Goal: Information Seeking & Learning: Learn about a topic

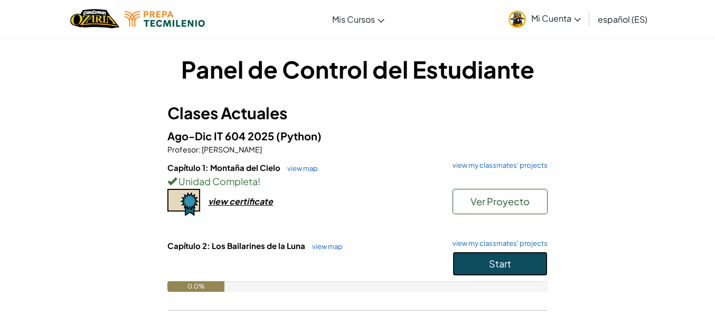
click at [504, 263] on span "Start" at bounding box center [500, 264] width 22 height 12
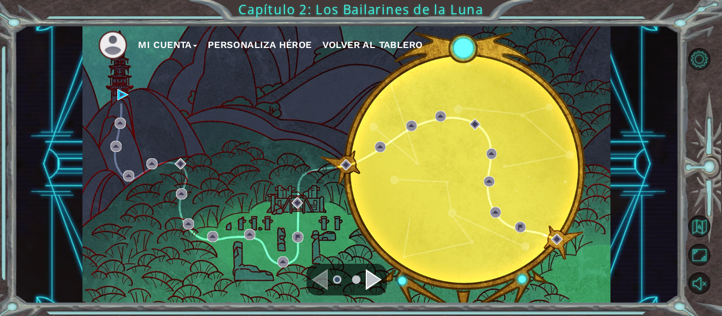
click at [265, 42] on button "Personaliza Héroe" at bounding box center [260, 45] width 104 height 16
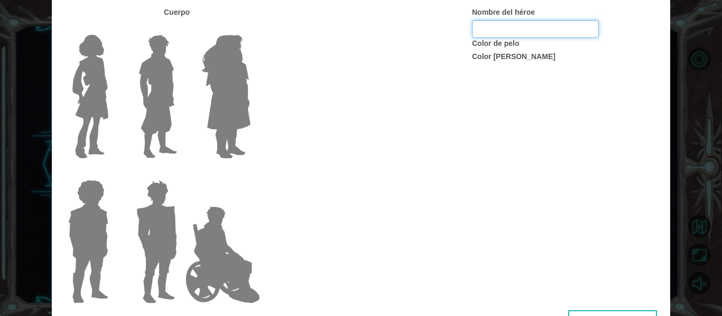
click at [517, 28] on input "Nombre del héroe" at bounding box center [535, 29] width 127 height 18
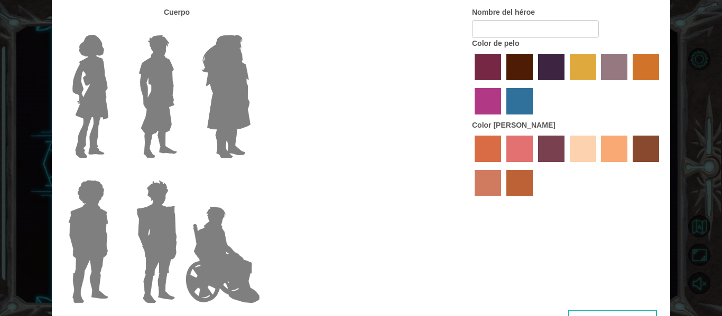
click at [577, 79] on label "tulip tree hair color" at bounding box center [582, 67] width 26 height 26
click at [566, 84] on input "tulip tree hair color" at bounding box center [566, 84] width 0 height 0
click at [577, 150] on label "sandy beach skin color" at bounding box center [582, 149] width 26 height 26
click at [566, 166] on input "sandy beach skin color" at bounding box center [566, 166] width 0 height 0
type input "[PERSON_NAME]"
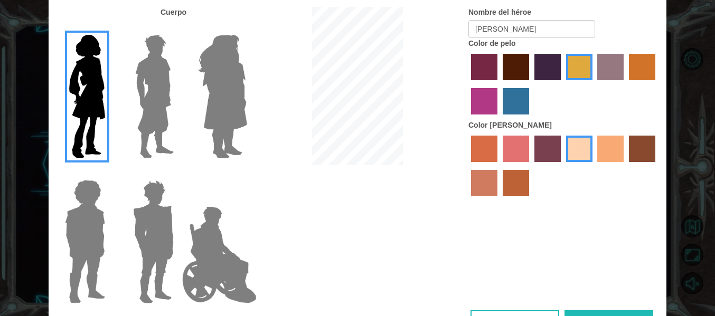
click at [603, 313] on button "Hecho" at bounding box center [609, 323] width 89 height 24
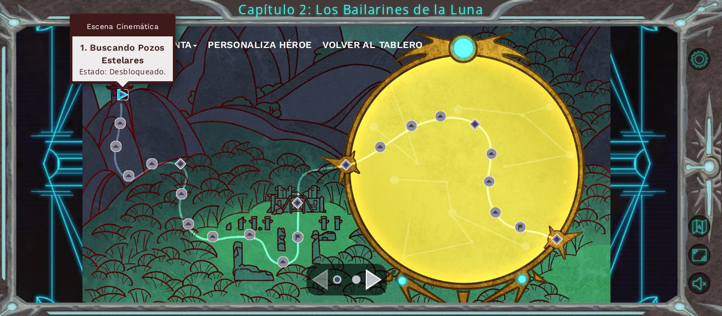
click at [117, 96] on img at bounding box center [122, 94] width 11 height 11
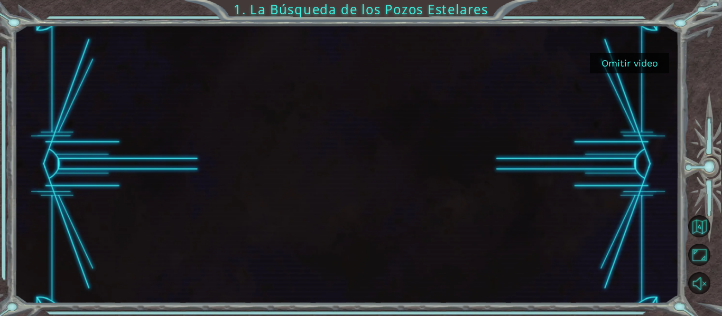
click at [622, 61] on button "Omitir video" at bounding box center [628, 63] width 79 height 21
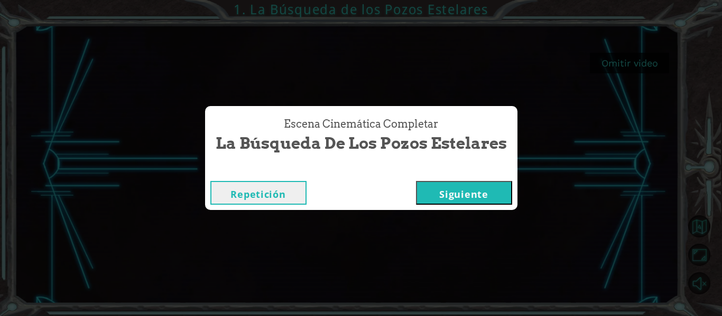
click at [488, 199] on button "Siguiente" at bounding box center [464, 193] width 96 height 24
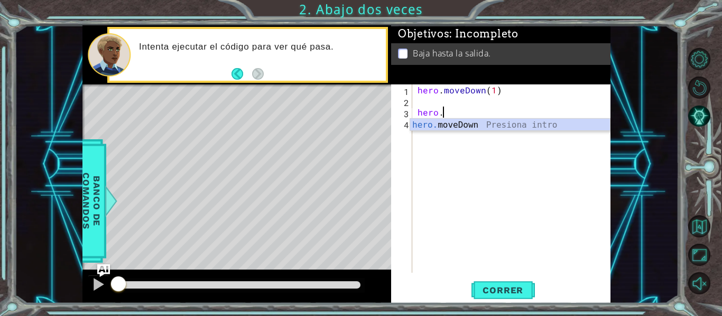
scroll to position [0, 2]
click at [515, 125] on div "hero.m oveDown Presiona intro" at bounding box center [510, 138] width 200 height 38
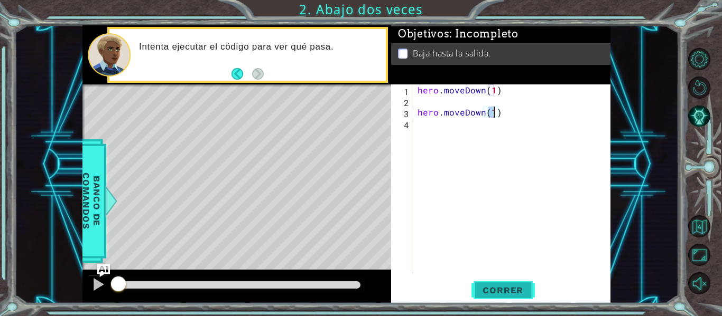
type textarea "hero.moveDown(1)"
click at [500, 285] on span "Correr" at bounding box center [503, 290] width 62 height 11
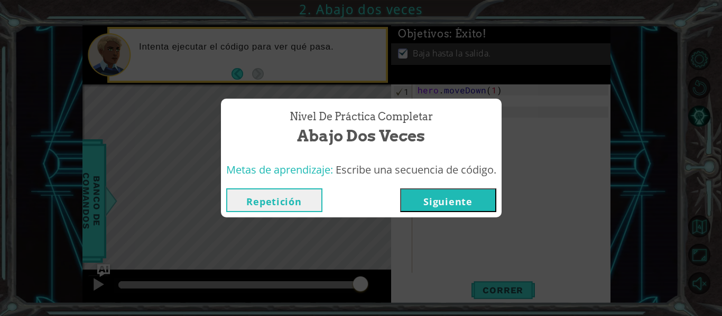
click at [472, 201] on button "Siguiente" at bounding box center [448, 201] width 96 height 24
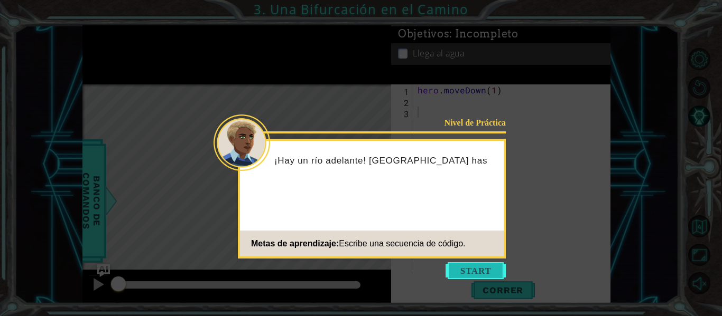
click at [480, 273] on button "Start" at bounding box center [475, 271] width 60 height 17
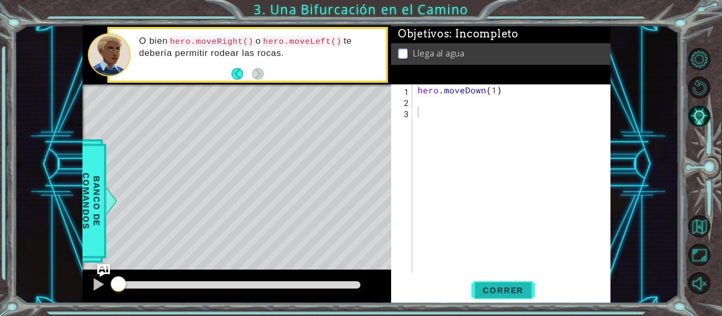
click at [491, 292] on span "Correr" at bounding box center [503, 290] width 62 height 11
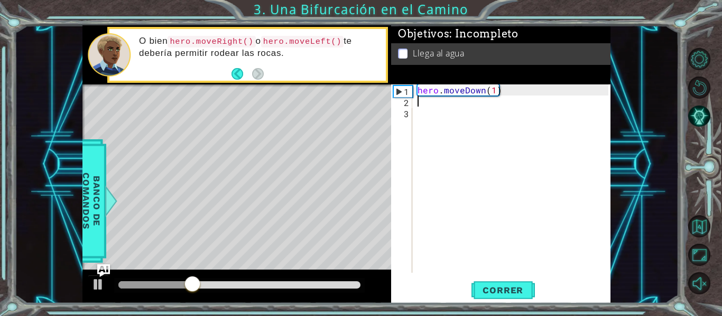
click at [439, 105] on div "hero . moveDown ( 1 )" at bounding box center [514, 190] width 198 height 211
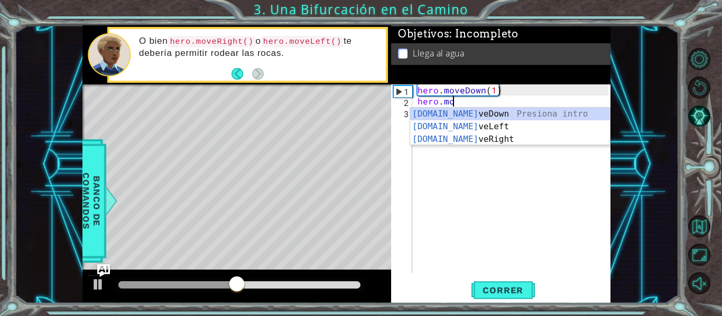
scroll to position [0, 2]
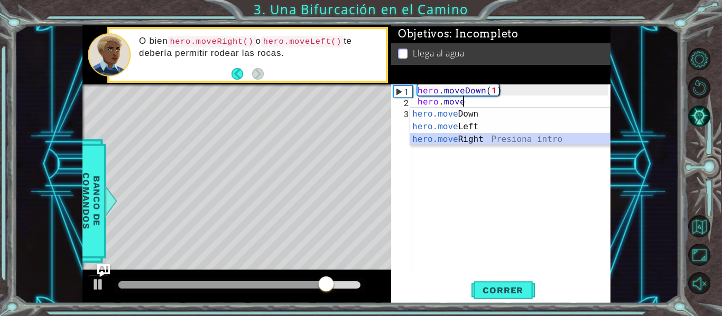
click at [472, 138] on div "hero.move Down Presiona intro hero.move Left Presiona intro hero.move Right Pre…" at bounding box center [510, 139] width 200 height 63
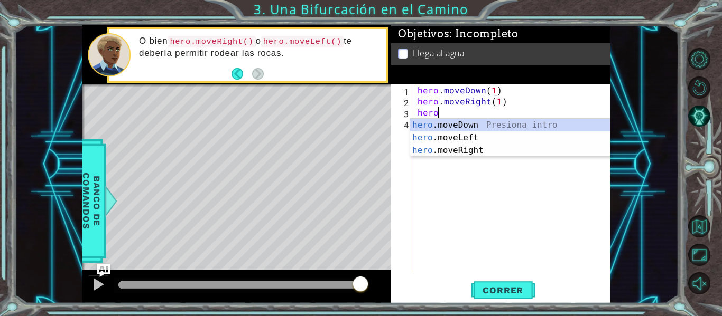
scroll to position [0, 6]
click at [484, 126] on div "hero .moveDown Presiona intro hero .moveLeft Presiona intro hero .moveRight Pre…" at bounding box center [510, 150] width 200 height 63
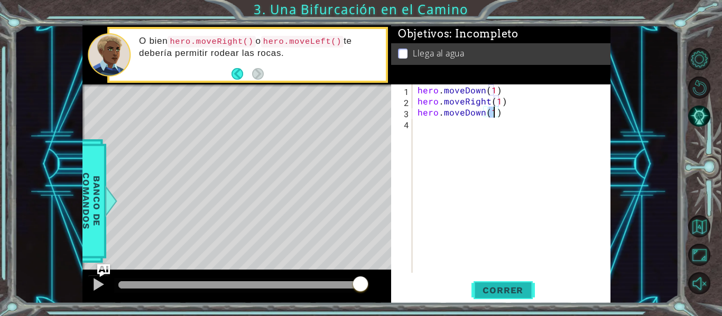
type textarea "hero.moveDown(1)"
click at [506, 290] on span "Correr" at bounding box center [503, 290] width 62 height 11
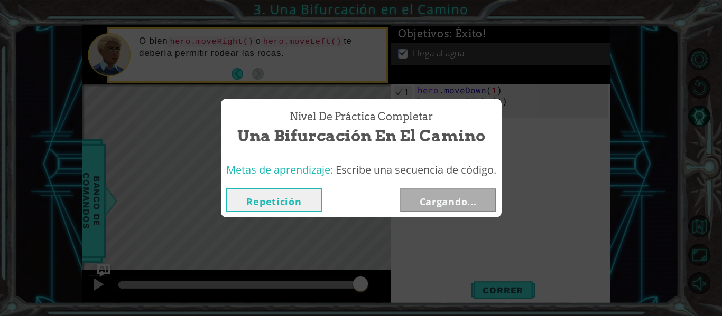
click at [286, 204] on button "Repetición" at bounding box center [274, 201] width 96 height 24
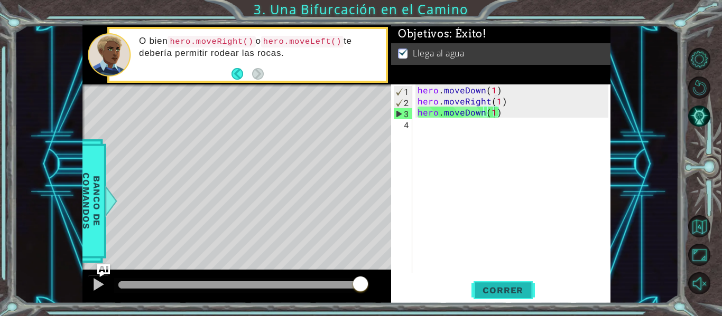
click at [487, 293] on span "Correr" at bounding box center [503, 290] width 62 height 11
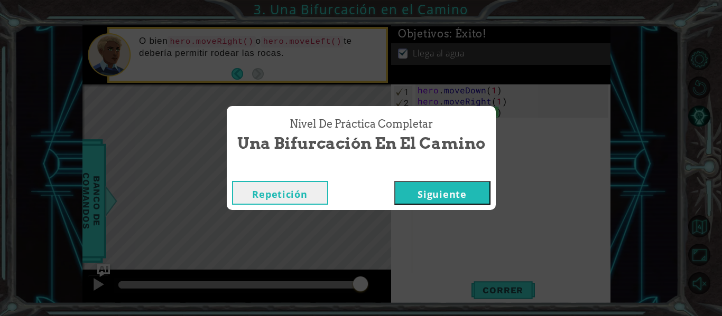
click at [461, 191] on button "Siguiente" at bounding box center [442, 193] width 96 height 24
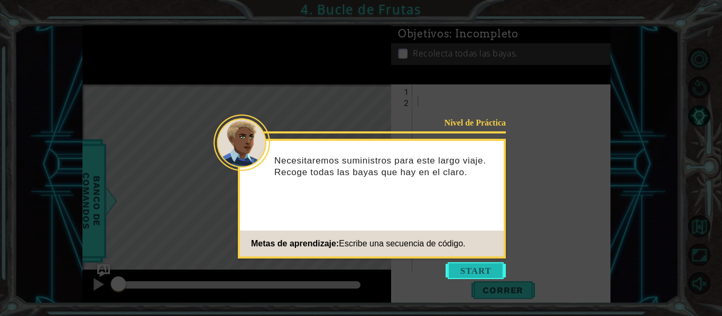
click at [486, 272] on button "Start" at bounding box center [475, 271] width 60 height 17
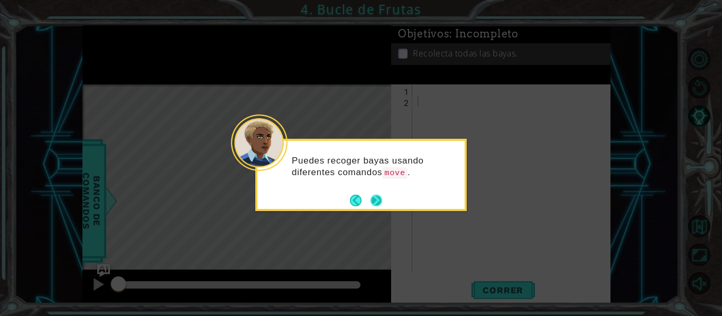
click at [375, 204] on button "Next" at bounding box center [376, 201] width 12 height 12
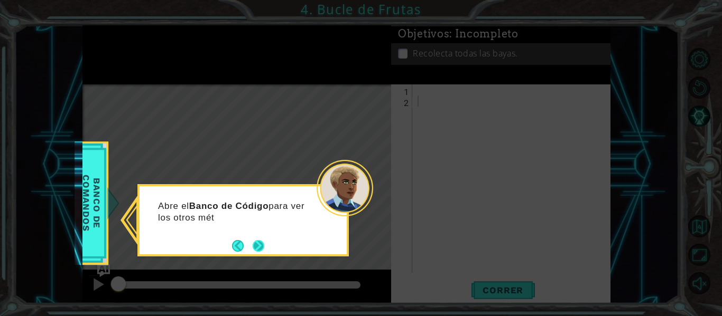
click at [257, 249] on button "Next" at bounding box center [258, 246] width 12 height 12
click at [255, 245] on button "Next" at bounding box center [258, 246] width 12 height 12
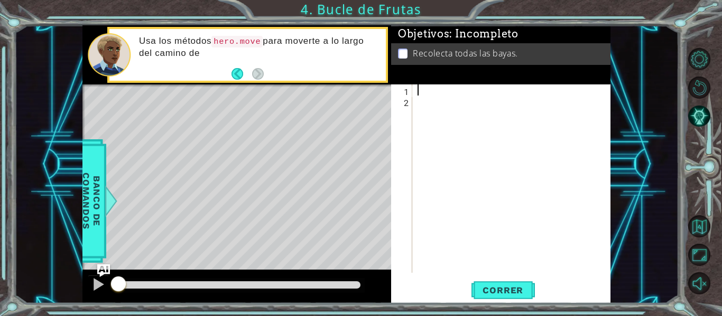
click at [432, 90] on div at bounding box center [514, 190] width 198 height 211
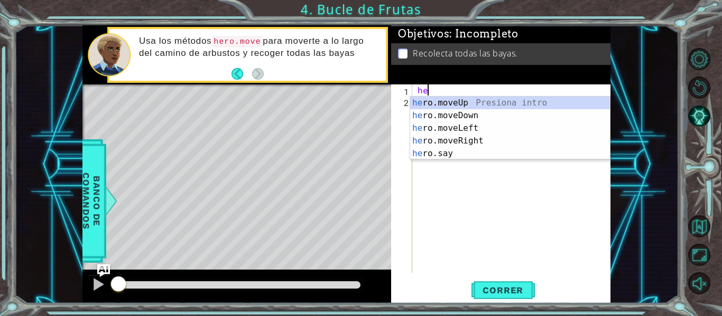
scroll to position [0, 1]
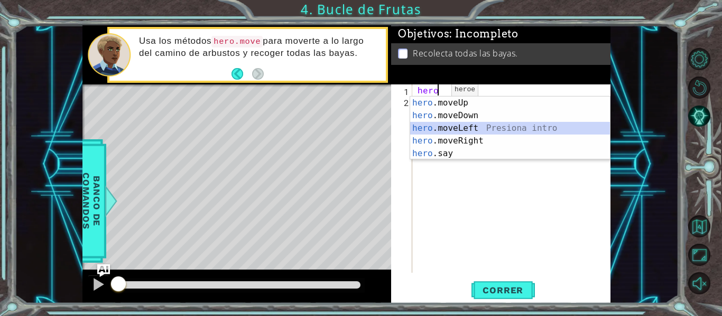
click at [450, 125] on div "hero .moveUp Presiona intro hero .moveDown Presiona intro hero .moveLeft Presio…" at bounding box center [510, 141] width 200 height 89
type textarea "hero.moveLeft(1)"
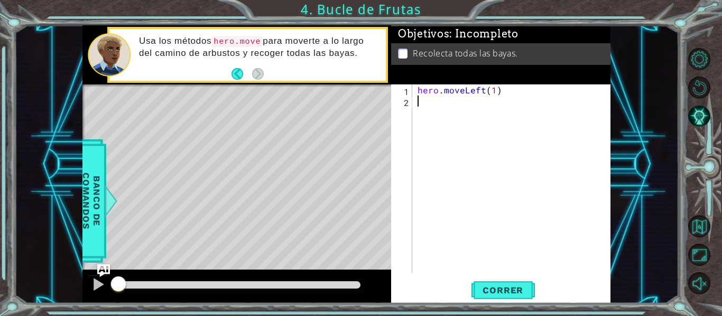
click at [452, 108] on div "hero . moveLeft ( 1 )" at bounding box center [514, 190] width 198 height 211
click at [493, 91] on div "hero . moveLeft ( 1 ) hero" at bounding box center [514, 190] width 198 height 211
type textarea "hero.moveLeft(2)"
click at [451, 109] on div "hero . moveLeft ( 2 ) hero" at bounding box center [514, 190] width 198 height 211
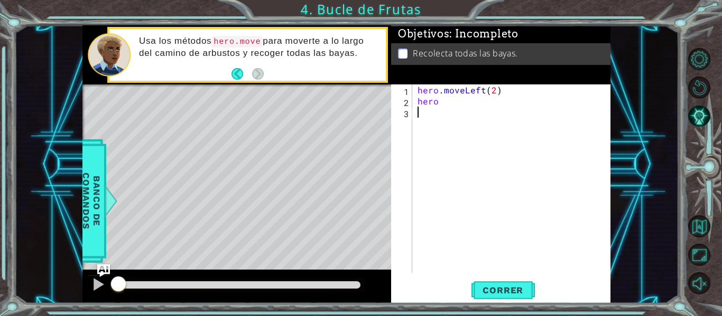
scroll to position [0, 0]
click at [452, 101] on div "hero . moveLeft ( 2 ) hero" at bounding box center [514, 190] width 198 height 211
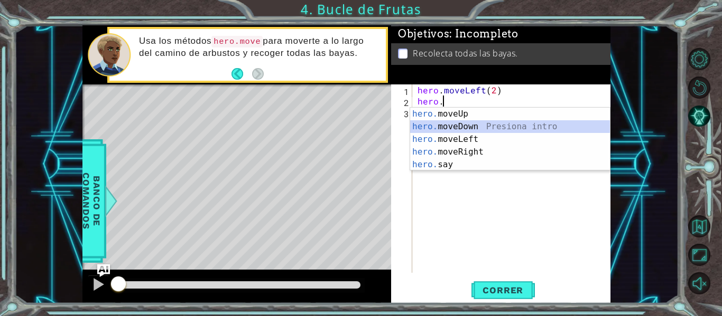
click at [467, 126] on div "hero. moveUp Presiona intro hero. moveDown Presiona intro hero. moveLeft Presio…" at bounding box center [510, 152] width 200 height 89
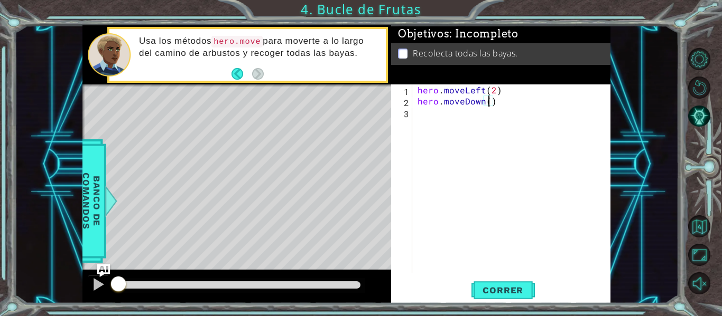
type textarea "hero.moveDown(2)"
click at [419, 137] on div "hero . moveLeft ( 2 ) hero . moveDown ( 2 )" at bounding box center [514, 190] width 198 height 211
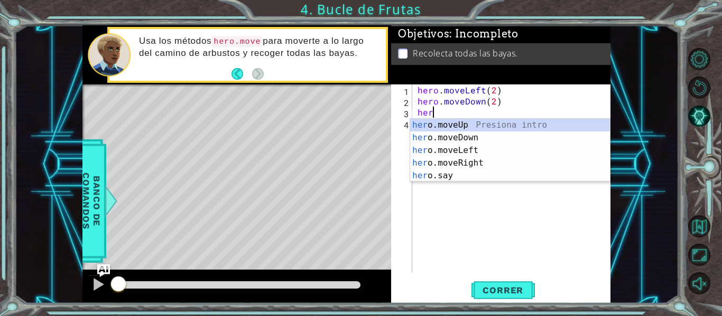
scroll to position [0, 1]
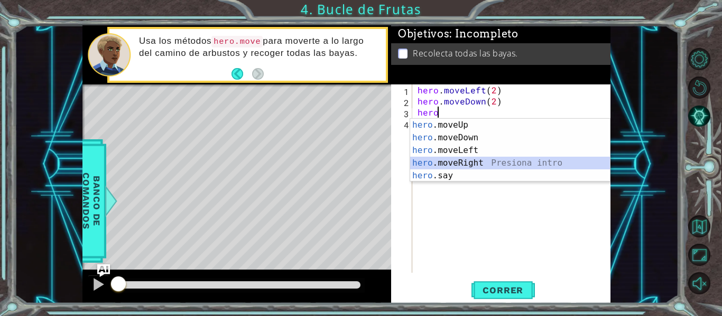
click at [446, 161] on div "hero .moveUp Presiona intro hero .moveDown Presiona intro hero .moveLeft Presio…" at bounding box center [510, 163] width 200 height 89
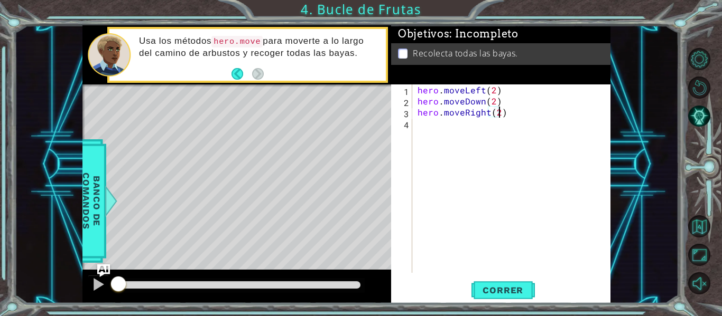
scroll to position [0, 5]
type textarea "hero.moveRight(2)"
click at [510, 283] on button "Correr" at bounding box center [502, 291] width 63 height 22
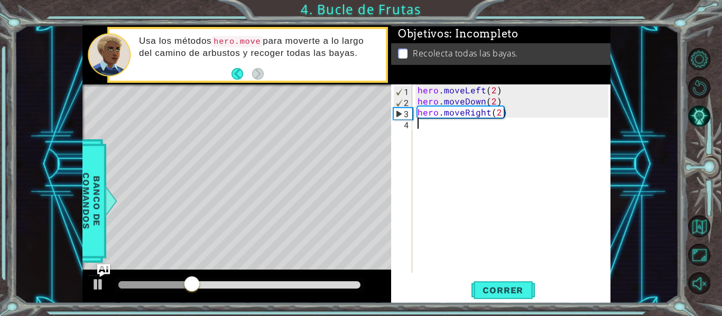
click at [446, 138] on div "hero . moveLeft ( 2 ) hero . moveDown ( 2 ) hero . moveRight ( 2 )" at bounding box center [514, 190] width 198 height 211
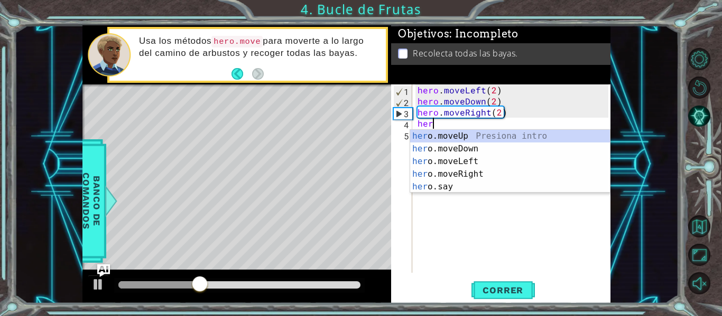
scroll to position [0, 1]
click at [457, 138] on div "hero .moveUp Presiona intro hero .moveDown Presiona intro hero .moveLeft Presio…" at bounding box center [510, 174] width 200 height 89
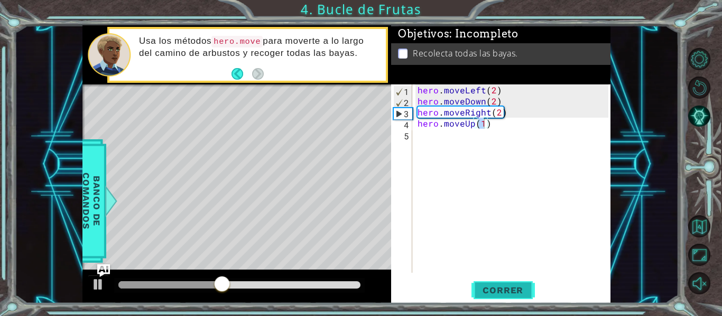
click at [508, 299] on button "Correr" at bounding box center [502, 291] width 63 height 22
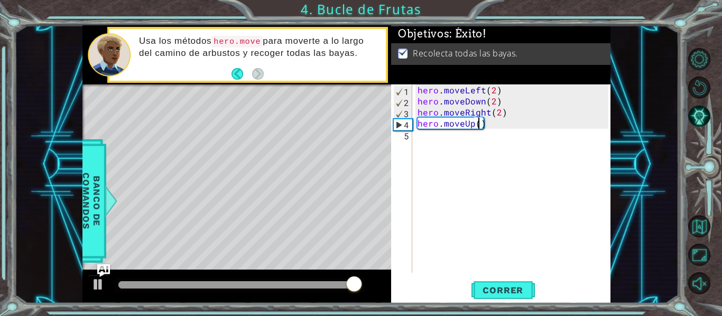
type textarea "hero.moveUp(2)"
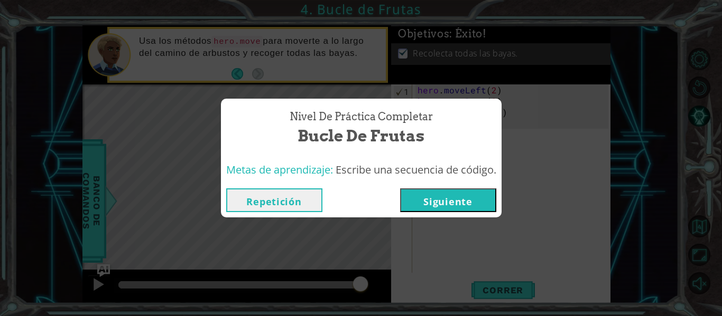
click at [448, 207] on button "Siguiente" at bounding box center [448, 201] width 96 height 24
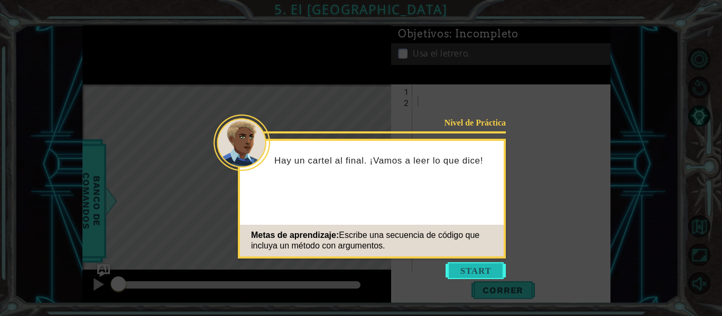
click at [478, 268] on button "Start" at bounding box center [475, 271] width 60 height 17
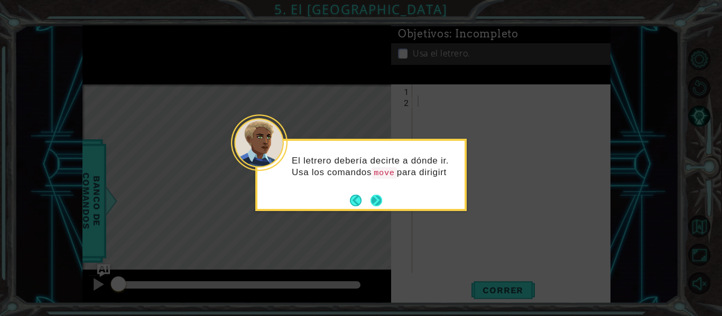
click at [375, 198] on button "Next" at bounding box center [376, 201] width 12 height 12
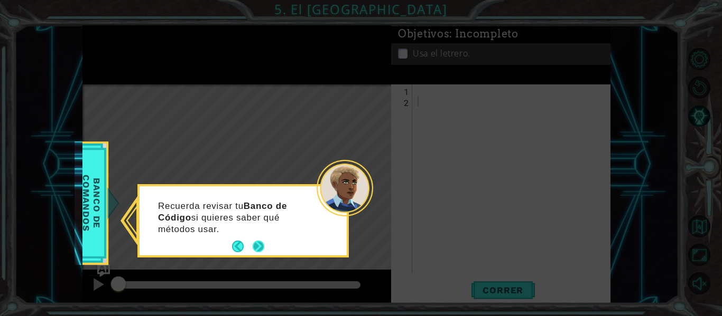
click at [264, 243] on button "Next" at bounding box center [258, 247] width 12 height 12
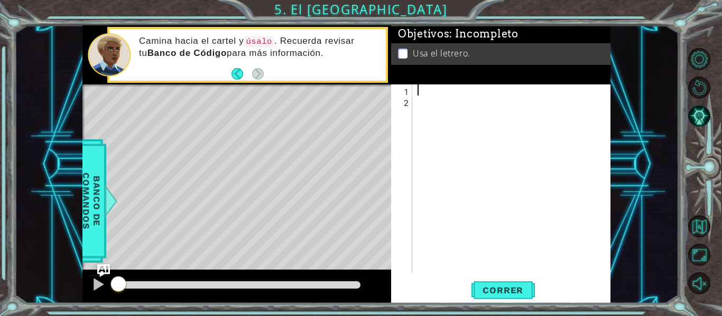
click at [425, 89] on div at bounding box center [514, 190] width 198 height 211
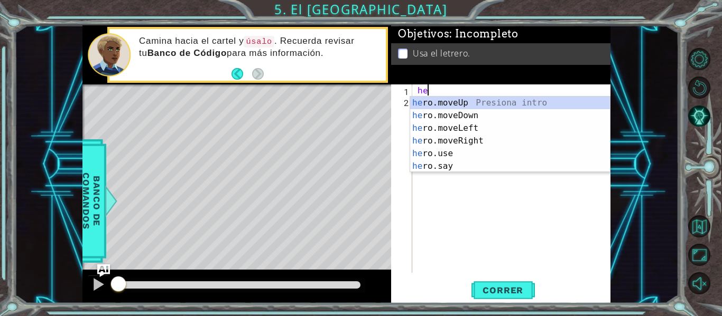
scroll to position [0, 1]
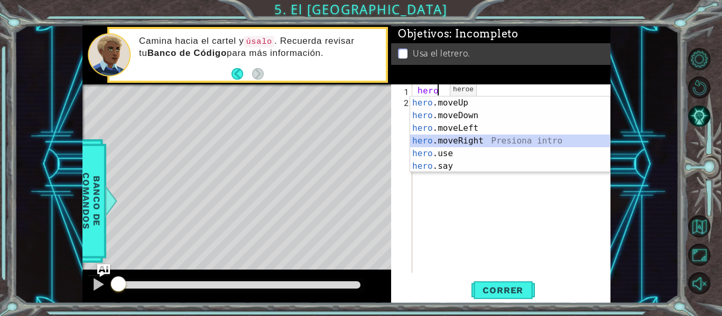
click at [490, 139] on div "hero .moveUp Presiona intro hero .moveDown Presiona intro hero .moveLeft Presio…" at bounding box center [510, 147] width 200 height 101
type textarea "hero.moveRight(1)"
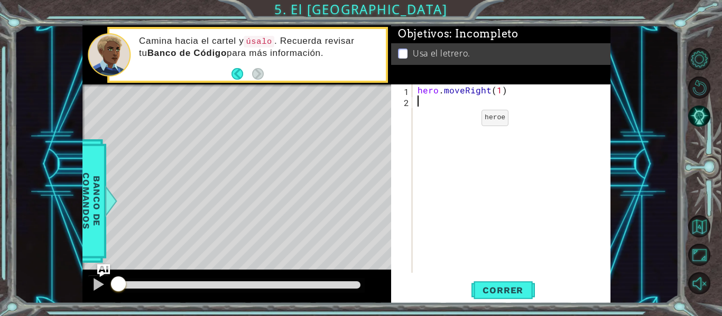
click at [463, 120] on div "hero . moveRight ( 1 )" at bounding box center [514, 190] width 198 height 211
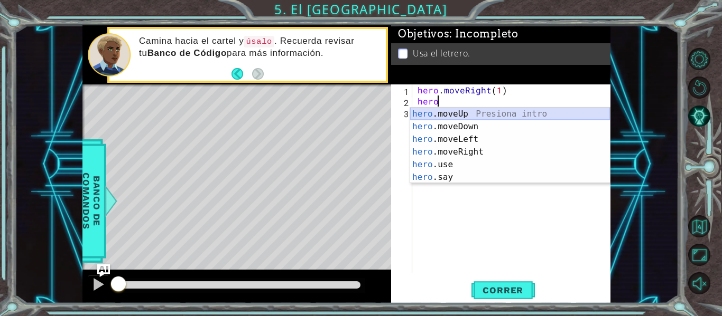
click at [469, 117] on div "hero .moveUp Presiona intro hero .moveDown Presiona intro hero .moveLeft Presio…" at bounding box center [510, 158] width 200 height 101
type textarea "hero.moveUp(1)"
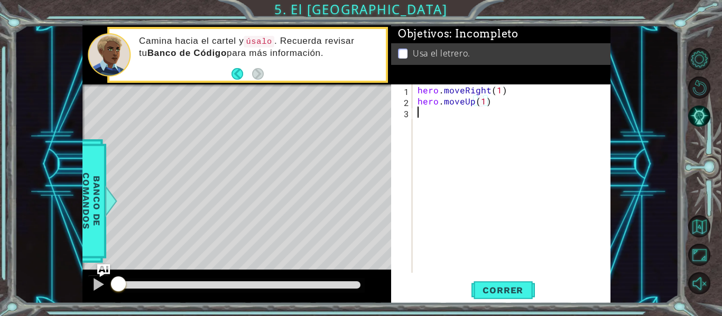
click at [455, 115] on div "hero . moveRight ( 1 ) hero . moveUp ( 1 )" at bounding box center [514, 190] width 198 height 211
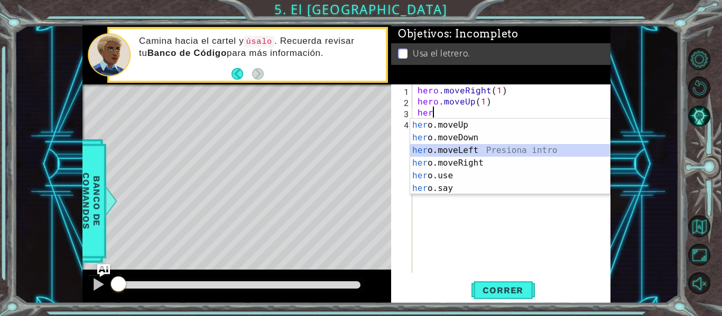
click at [462, 148] on div "her o.moveUp Presiona intro her o.moveDown Presiona intro her o.moveLeft Presio…" at bounding box center [510, 169] width 200 height 101
type textarea "hero.moveLeft(1)"
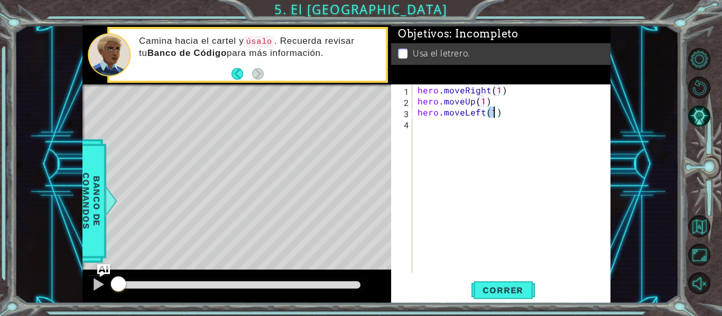
click at [443, 134] on div "hero . moveRight ( 1 ) hero . moveUp ( 1 ) hero . moveLeft ( 1 )" at bounding box center [514, 190] width 198 height 211
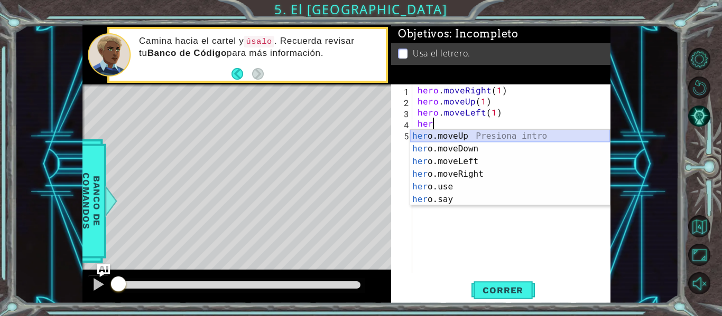
click at [454, 136] on div "her o.moveUp Presiona intro her o.moveDown Presiona intro her o.moveLeft Presio…" at bounding box center [510, 180] width 200 height 101
type textarea "hero.moveUp(1)"
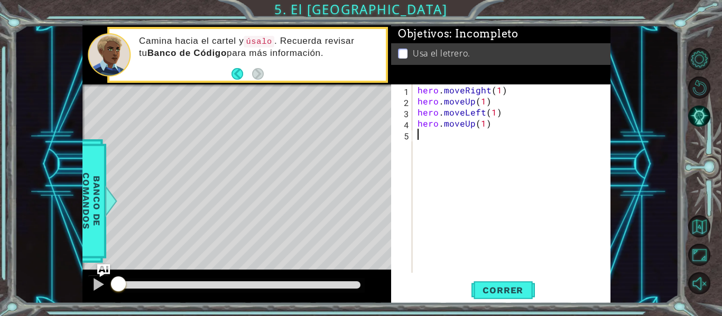
click at [451, 141] on div "hero . moveRight ( 1 ) hero . moveUp ( 1 ) hero . moveLeft ( 1 ) hero . moveUp …" at bounding box center [514, 190] width 198 height 211
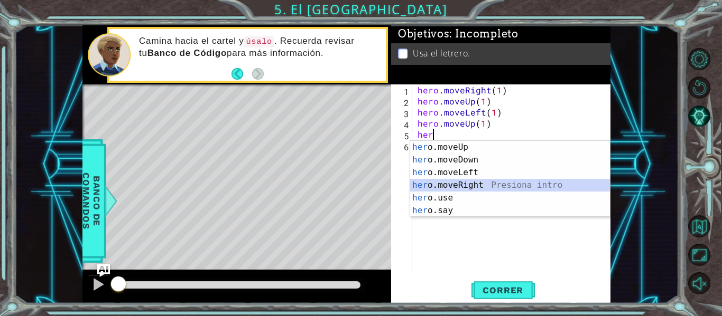
click at [469, 182] on div "her o.moveUp Presiona intro her o.moveDown Presiona intro her o.moveLeft Presio…" at bounding box center [510, 191] width 200 height 101
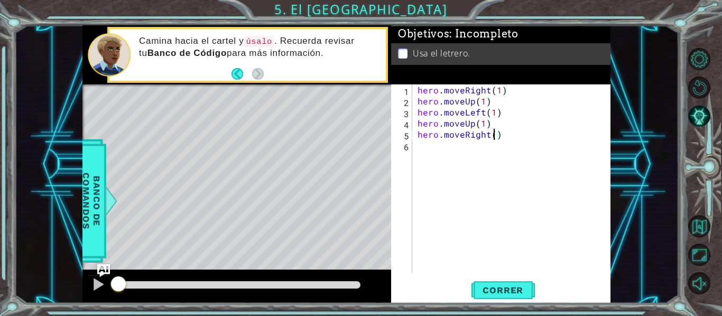
type textarea "hero.moveRight(2)"
click at [457, 155] on div "hero . moveRight ( 1 ) hero . moveUp ( 1 ) hero . moveLeft ( 1 ) hero . moveUp …" at bounding box center [514, 190] width 198 height 211
type textarea "j"
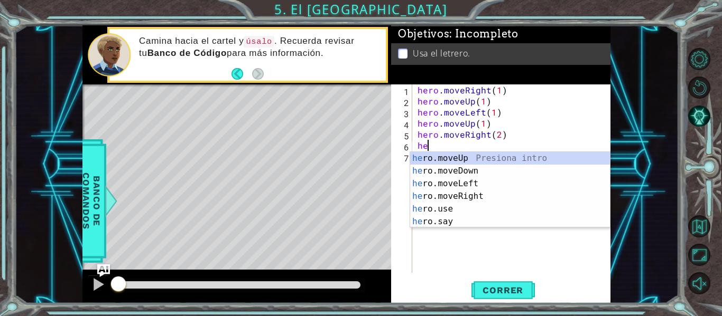
scroll to position [0, 1]
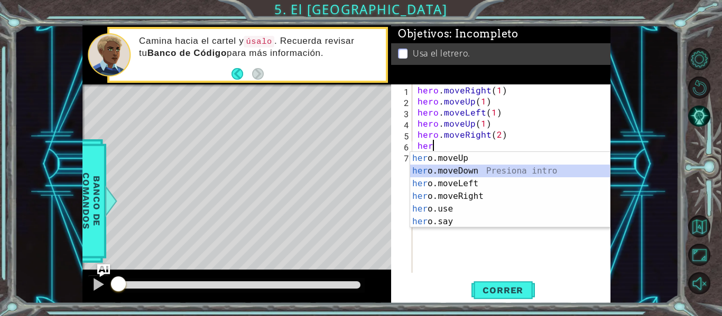
click at [467, 174] on div "her o.moveUp Presiona intro her o.moveDown Presiona intro her o.moveLeft Presio…" at bounding box center [510, 202] width 200 height 101
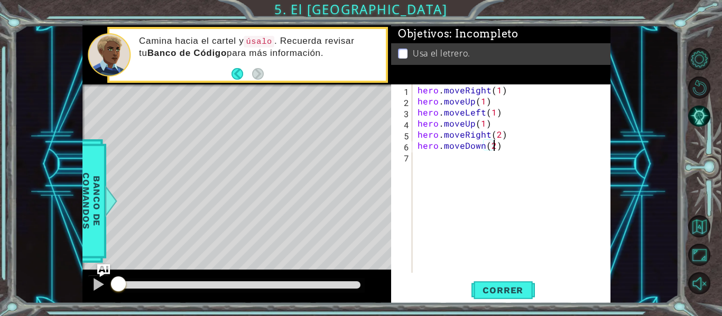
scroll to position [0, 5]
type textarea "hero.moveDown(2)"
click at [523, 295] on span "Correr" at bounding box center [503, 290] width 62 height 11
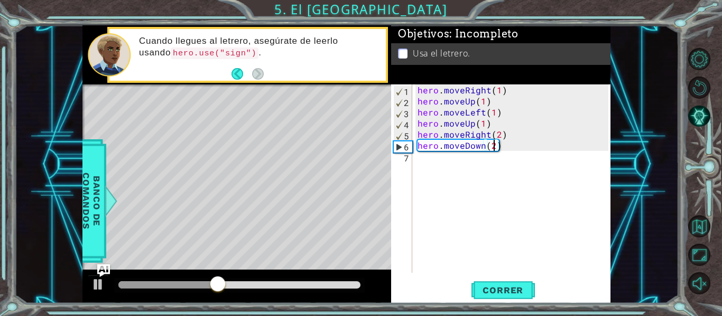
click at [422, 162] on div "hero . moveRight ( 1 ) hero . moveUp ( 1 ) hero . moveLeft ( 1 ) hero . moveUp …" at bounding box center [514, 190] width 198 height 211
click at [484, 146] on div "hero . moveRight ( 1 ) hero . moveUp ( 1 ) hero . moveLeft ( 1 ) hero . moveUp …" at bounding box center [514, 190] width 198 height 211
drag, startPoint x: 502, startPoint y: 146, endPoint x: 447, endPoint y: 147, distance: 54.4
click at [447, 147] on div "hero . moveRight ( 1 ) hero . moveUp ( 1 ) hero . moveLeft ( 1 ) hero . moveUp …" at bounding box center [514, 190] width 198 height 211
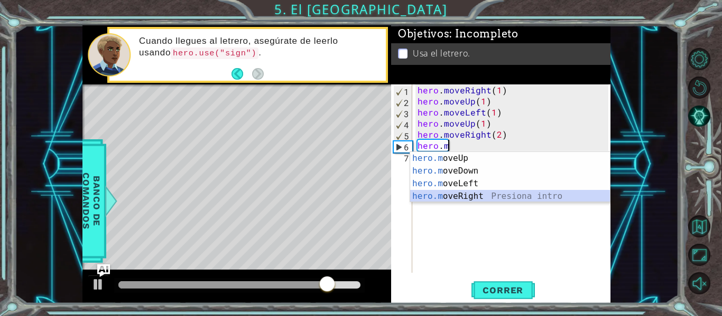
click at [485, 194] on div "hero.m oveUp Presiona intro hero.m oveDown Presiona intro hero.m oveLeft Presio…" at bounding box center [510, 190] width 200 height 76
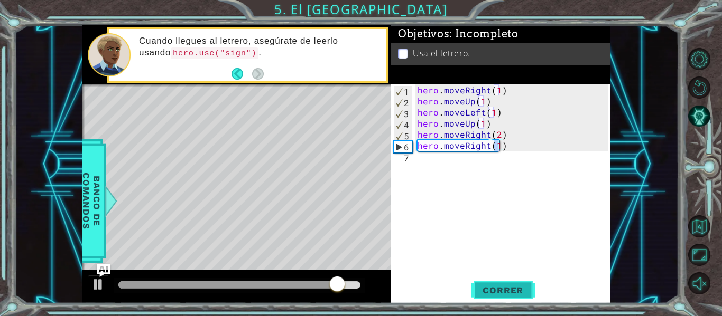
click at [506, 290] on span "Correr" at bounding box center [503, 290] width 62 height 11
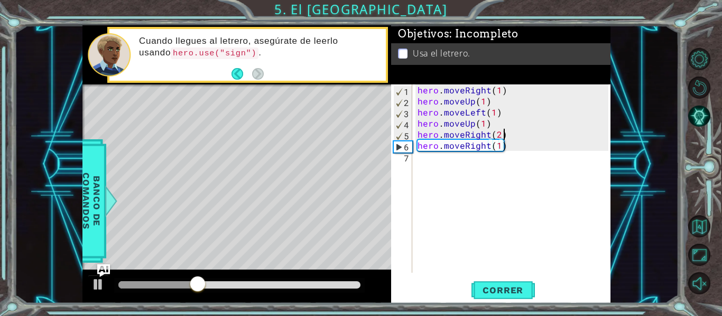
click at [514, 136] on div "hero . moveRight ( 1 ) hero . moveUp ( 1 ) hero . moveLeft ( 1 ) hero . moveUp …" at bounding box center [514, 190] width 198 height 211
type textarea "hero.moveRight(2)"
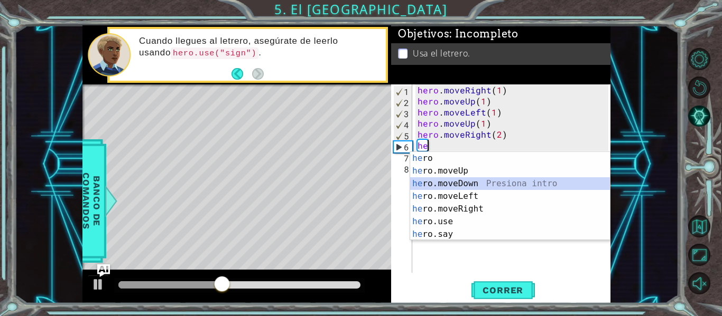
click at [464, 181] on div "he ro Presiona intro he ro.moveUp Presiona intro he ro.moveDown Presiona intro …" at bounding box center [510, 209] width 200 height 114
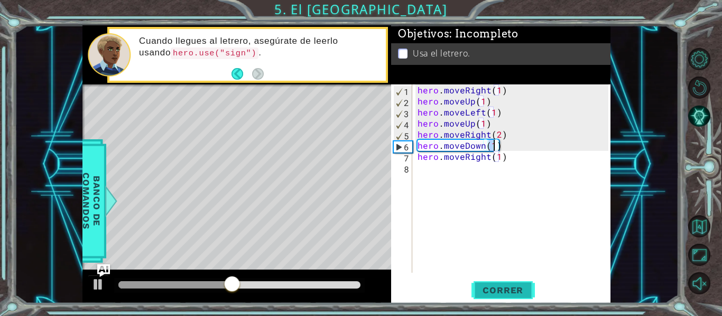
type textarea "hero.moveDown(1)"
click at [503, 294] on span "Correr" at bounding box center [503, 290] width 62 height 11
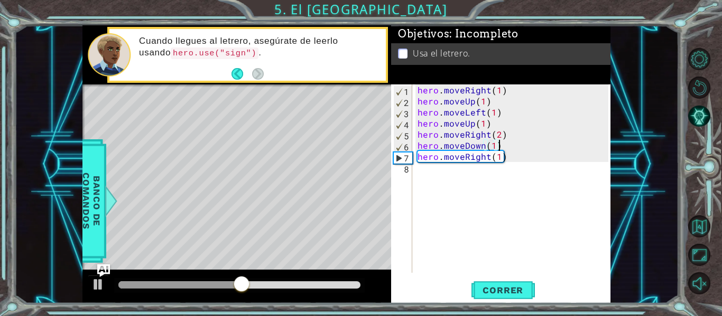
click at [504, 146] on div "hero . moveRight ( 1 ) hero . moveUp ( 1 ) hero . moveLeft ( 1 ) hero . moveUp …" at bounding box center [514, 190] width 198 height 211
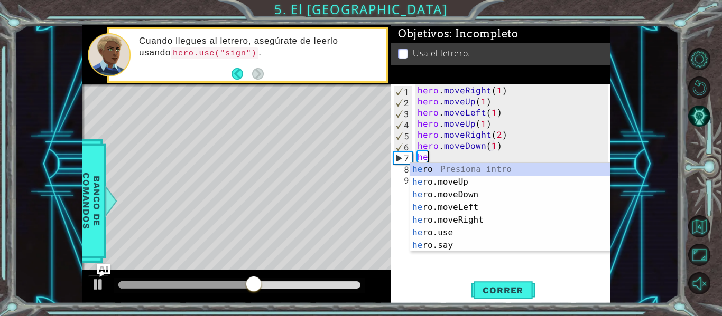
scroll to position [0, 1]
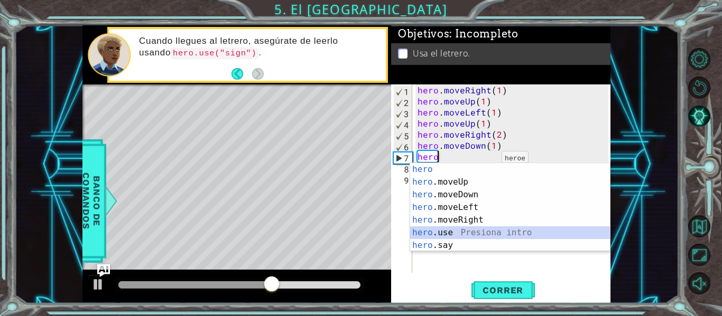
click at [458, 235] on div "hero Presiona intro hero .moveUp Presiona intro hero .moveDown Presiona intro h…" at bounding box center [510, 220] width 200 height 114
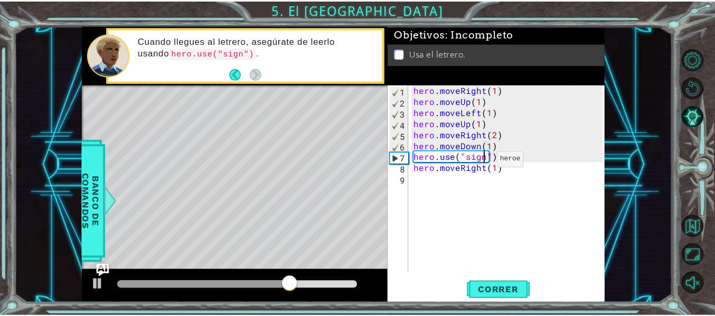
scroll to position [0, 5]
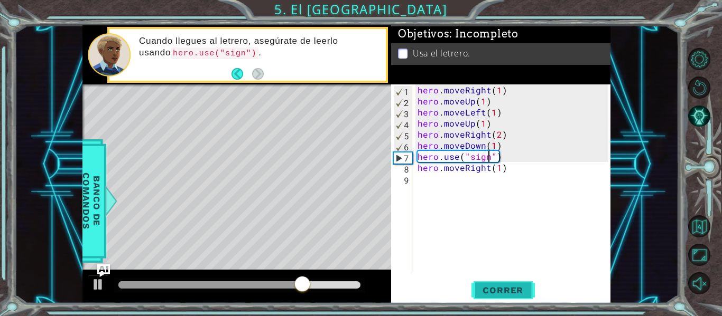
type textarea "hero.use("sign")"
click at [504, 292] on span "Correr" at bounding box center [503, 290] width 62 height 11
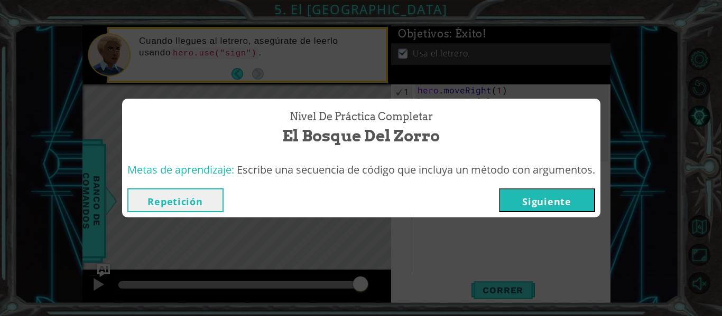
click at [559, 189] on button "Siguiente" at bounding box center [547, 201] width 96 height 24
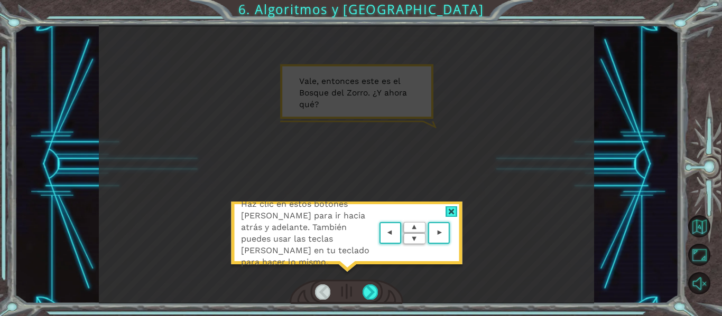
click at [452, 233] on area at bounding box center [452, 233] width 0 height 0
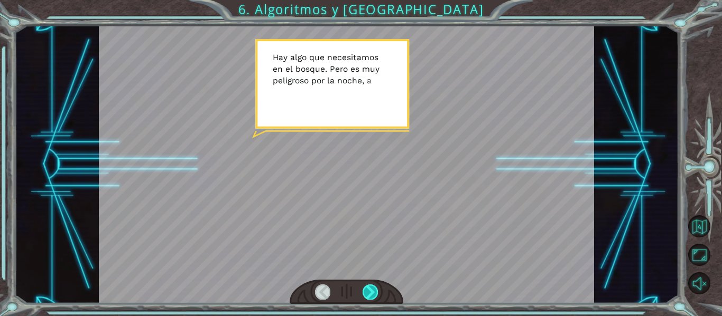
click at [366, 287] on div at bounding box center [369, 292] width 15 height 15
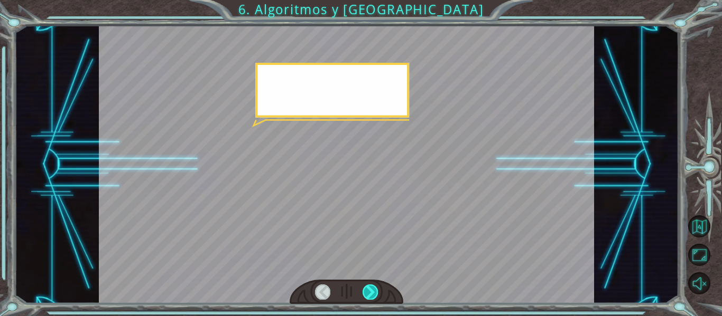
click at [368, 288] on div at bounding box center [369, 292] width 15 height 15
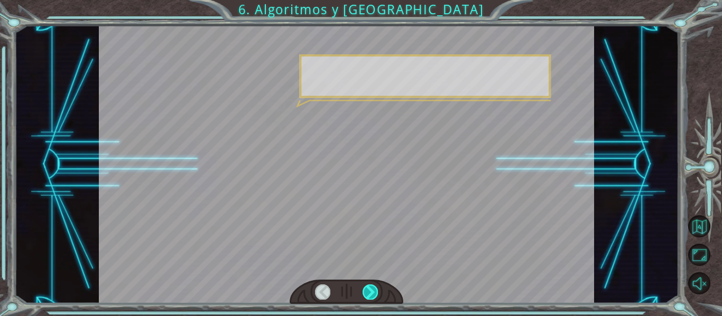
click at [368, 288] on div at bounding box center [369, 292] width 15 height 15
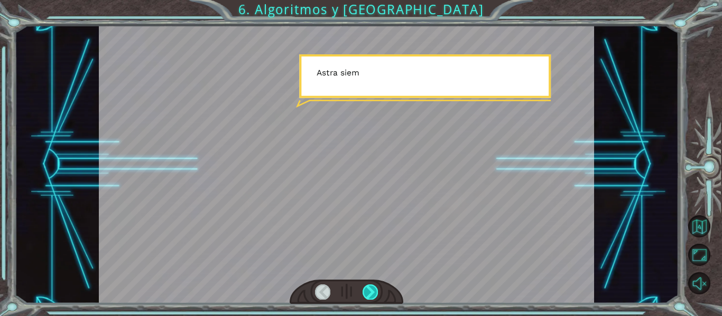
click at [368, 288] on div at bounding box center [369, 292] width 15 height 15
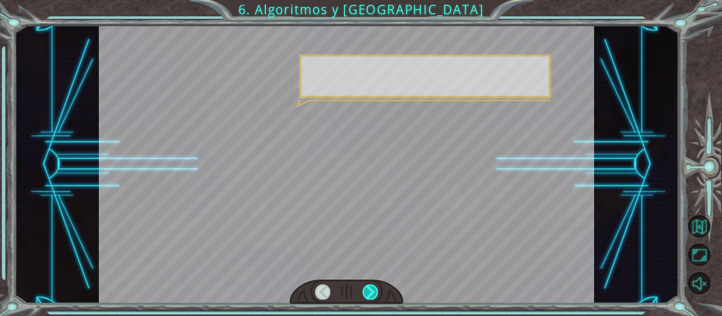
click at [368, 288] on div at bounding box center [369, 292] width 15 height 15
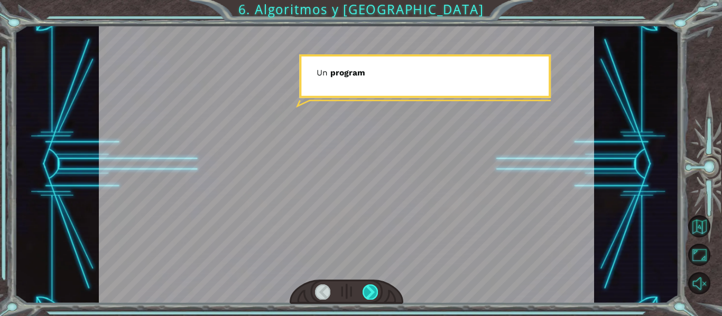
click at [368, 288] on div at bounding box center [369, 292] width 15 height 15
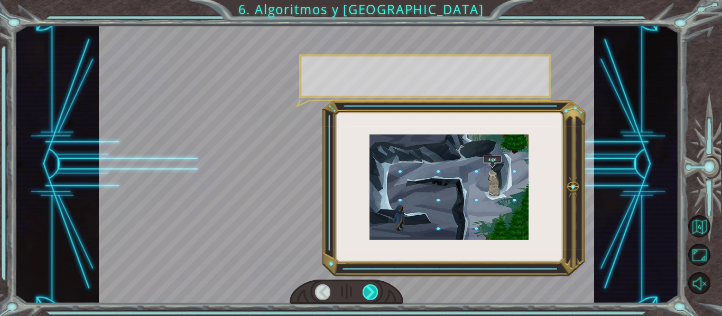
click at [368, 288] on div at bounding box center [369, 292] width 15 height 15
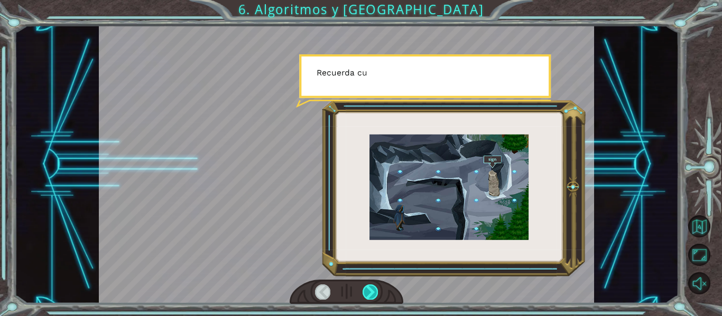
click at [368, 288] on div at bounding box center [369, 292] width 15 height 15
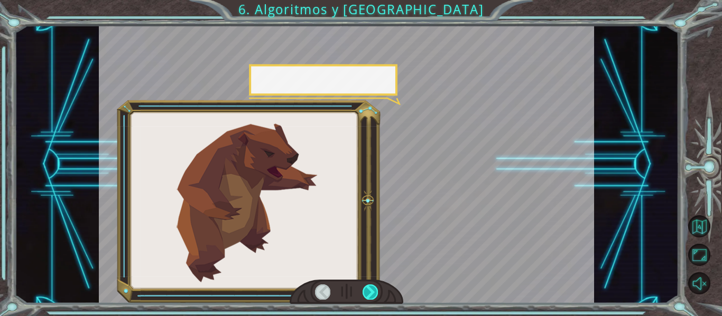
click at [368, 288] on div at bounding box center [369, 292] width 15 height 15
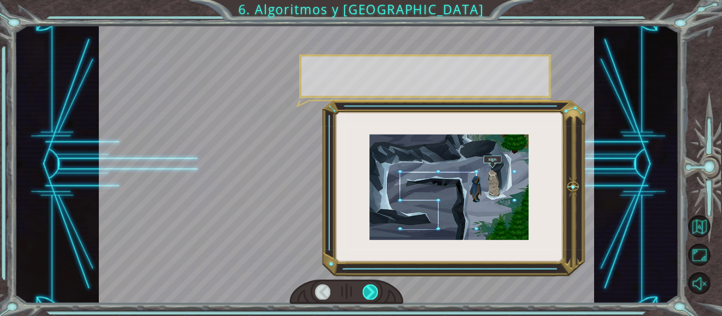
click at [368, 288] on div at bounding box center [369, 292] width 15 height 15
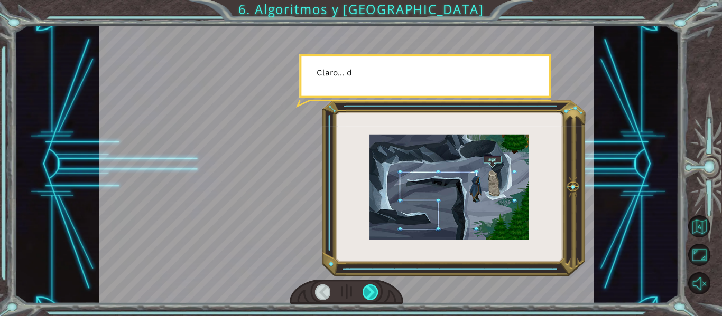
click at [368, 288] on div at bounding box center [369, 292] width 15 height 15
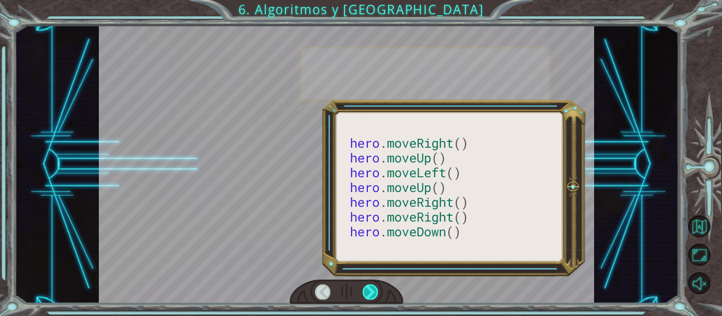
click at [368, 288] on div at bounding box center [369, 292] width 15 height 15
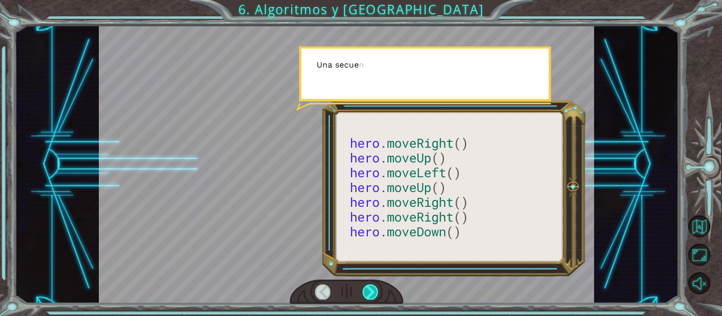
click at [368, 288] on div at bounding box center [369, 292] width 15 height 15
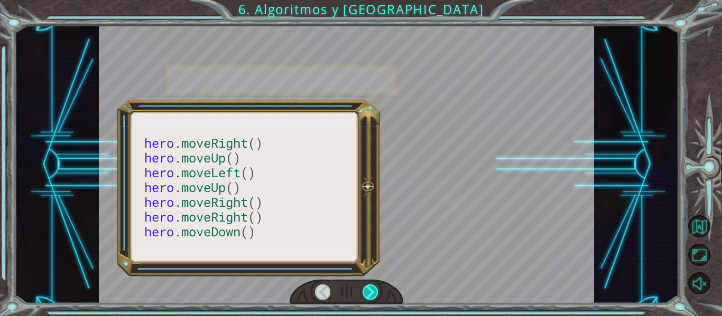
click at [368, 288] on div at bounding box center [369, 292] width 15 height 15
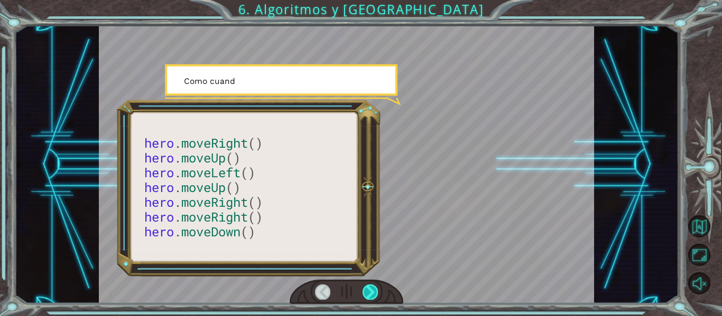
click at [368, 288] on div at bounding box center [369, 292] width 15 height 15
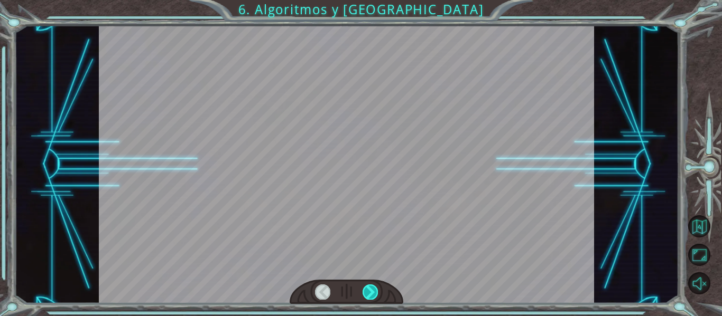
click at [368, 288] on div at bounding box center [369, 292] width 15 height 15
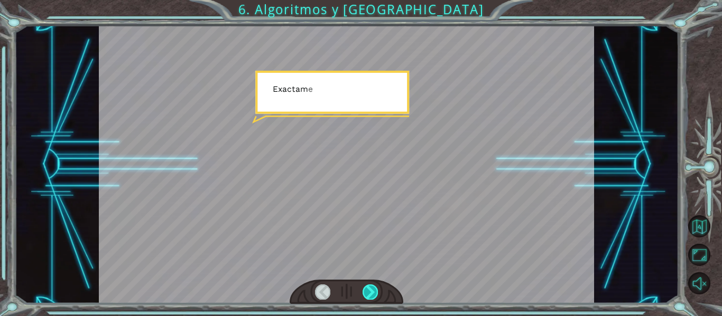
click at [368, 288] on div at bounding box center [369, 292] width 15 height 15
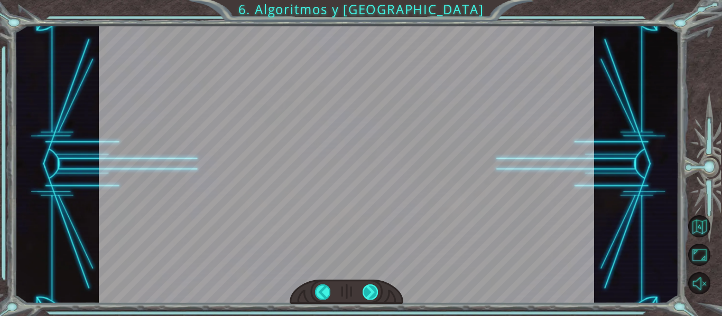
click at [368, 288] on div at bounding box center [369, 292] width 15 height 15
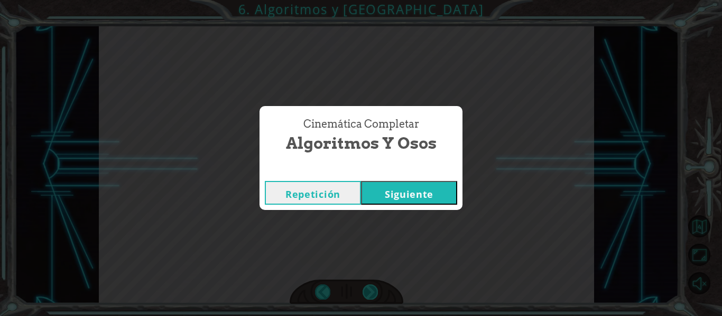
click at [368, 288] on div "Cinemática Completar Algoritmos y Osos Repetición [GEOGRAPHIC_DATA]" at bounding box center [361, 158] width 722 height 316
drag, startPoint x: 368, startPoint y: 288, endPoint x: 436, endPoint y: 198, distance: 113.5
click at [436, 198] on div "Cinemática Completar Algoritmos y Osos Repetición [GEOGRAPHIC_DATA]" at bounding box center [361, 158] width 722 height 316
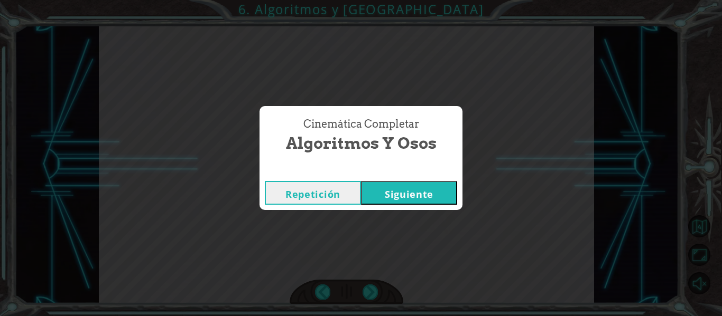
click at [436, 198] on button "Siguiente" at bounding box center [409, 193] width 96 height 24
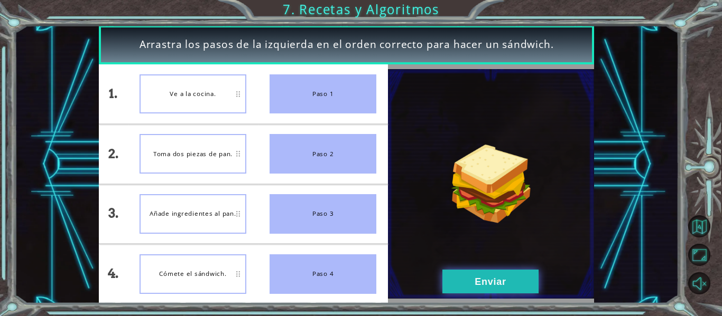
click at [488, 280] on button "Enviar" at bounding box center [490, 282] width 96 height 24
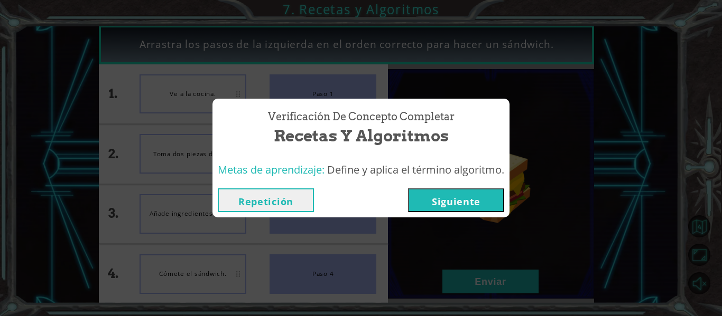
click at [465, 196] on button "Siguiente" at bounding box center [456, 201] width 96 height 24
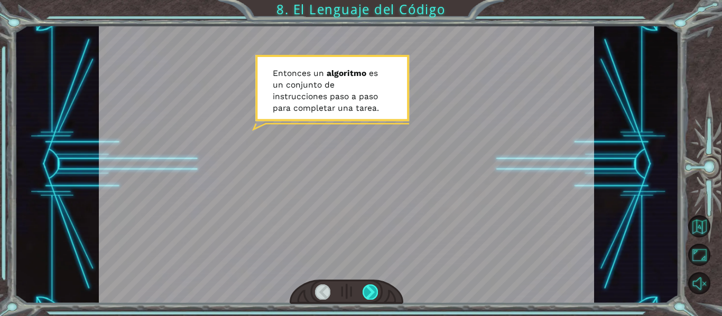
click at [364, 294] on div at bounding box center [369, 292] width 15 height 15
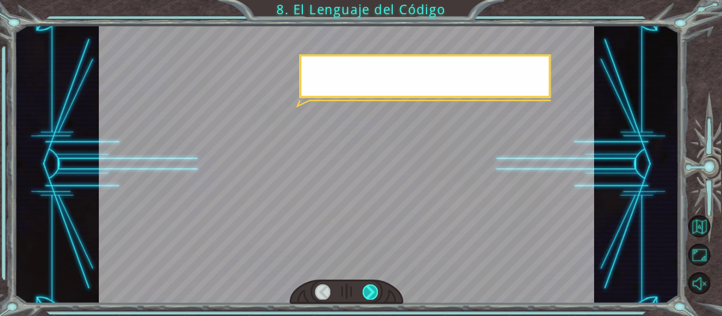
click at [364, 294] on div at bounding box center [369, 292] width 15 height 15
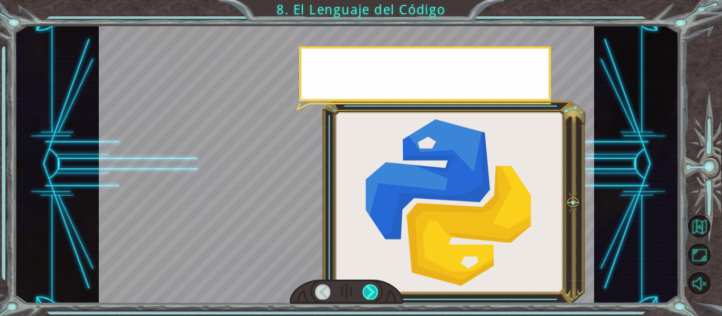
click at [364, 294] on div at bounding box center [369, 292] width 15 height 15
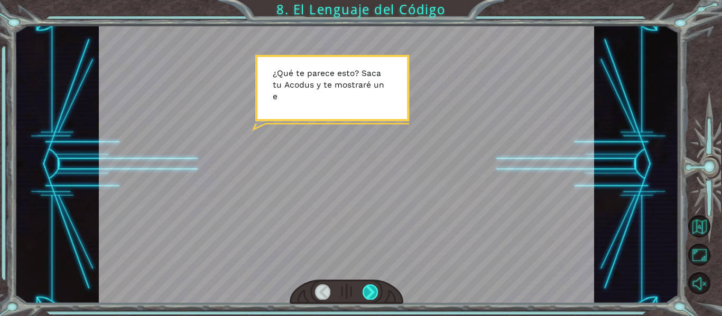
click at [364, 294] on div at bounding box center [369, 292] width 15 height 15
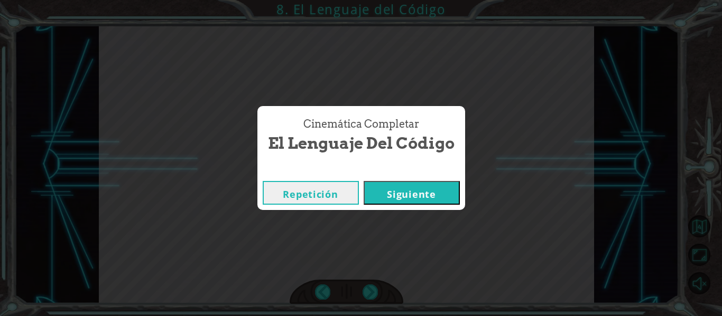
click at [411, 194] on button "Siguiente" at bounding box center [411, 193] width 96 height 24
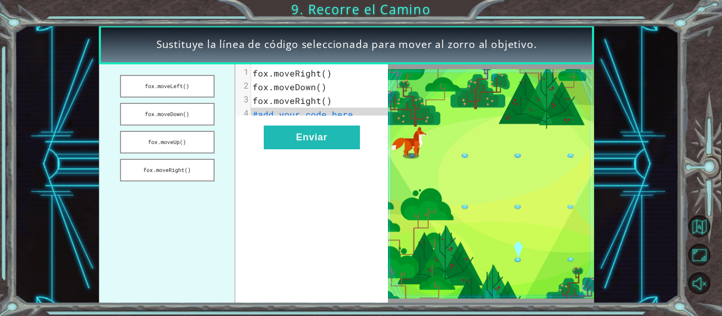
click at [330, 72] on pre "fox.moveRight()" at bounding box center [323, 74] width 145 height 14
click at [331, 118] on span "#add your code here" at bounding box center [302, 114] width 100 height 11
click at [181, 166] on button "fox.moveRight()" at bounding box center [167, 170] width 95 height 23
click at [164, 116] on button "fox.moveDown()" at bounding box center [167, 114] width 95 height 23
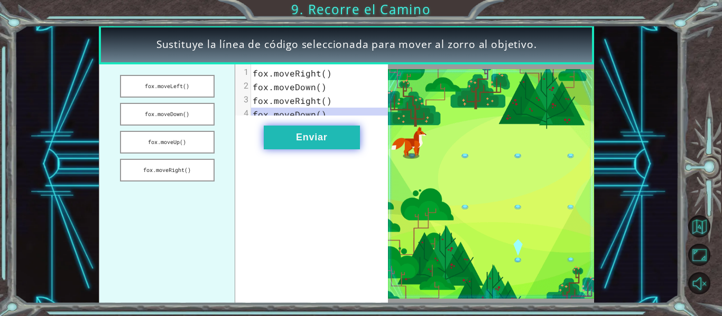
click at [311, 147] on button "Enviar" at bounding box center [312, 138] width 96 height 24
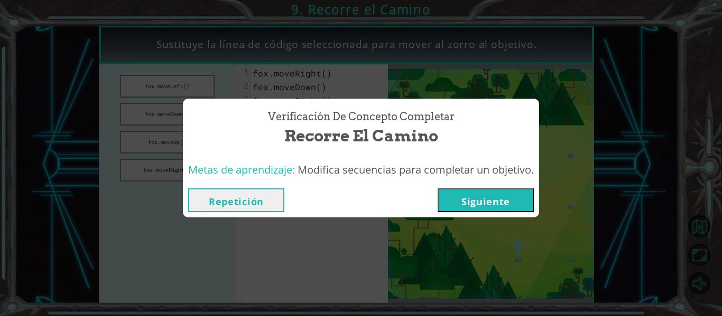
click at [482, 202] on button "Siguiente" at bounding box center [485, 201] width 96 height 24
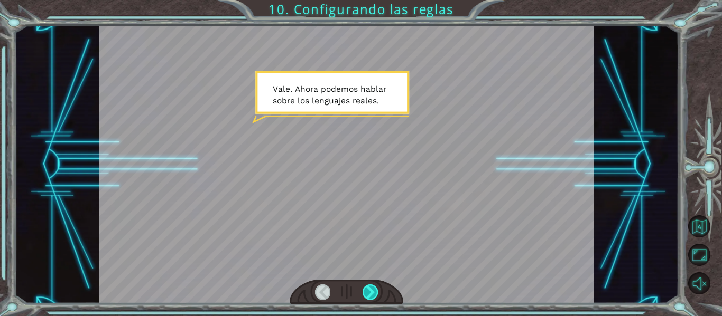
click at [369, 294] on div at bounding box center [369, 292] width 15 height 15
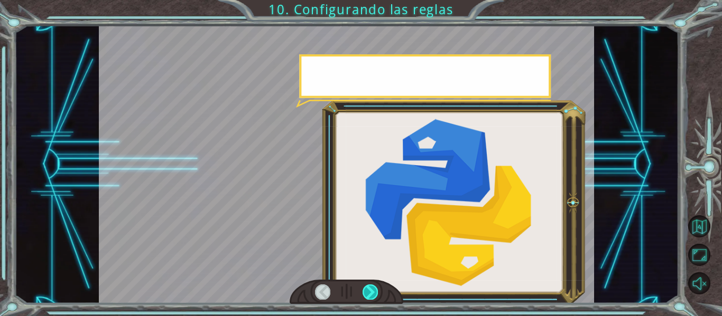
click at [369, 294] on div at bounding box center [369, 292] width 15 height 15
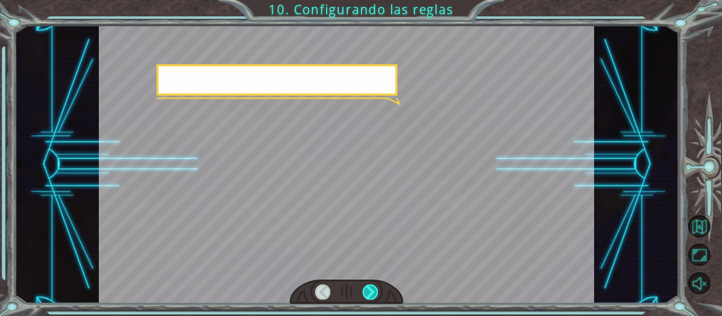
click at [369, 294] on div at bounding box center [369, 292] width 15 height 15
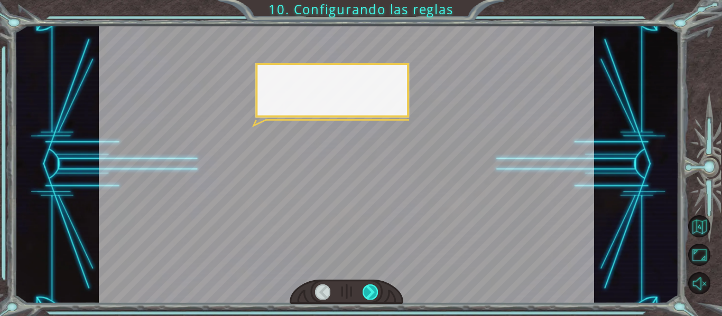
click at [369, 294] on div at bounding box center [369, 292] width 15 height 15
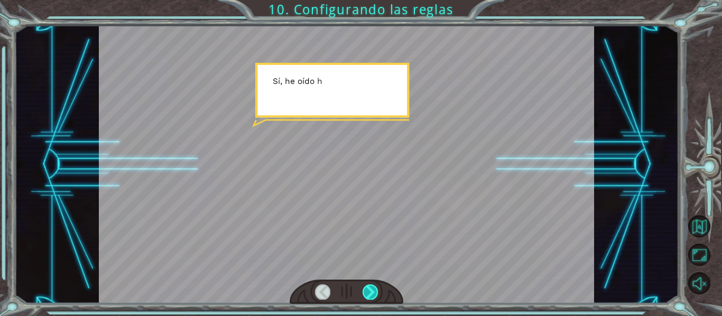
click at [369, 294] on div at bounding box center [369, 292] width 15 height 15
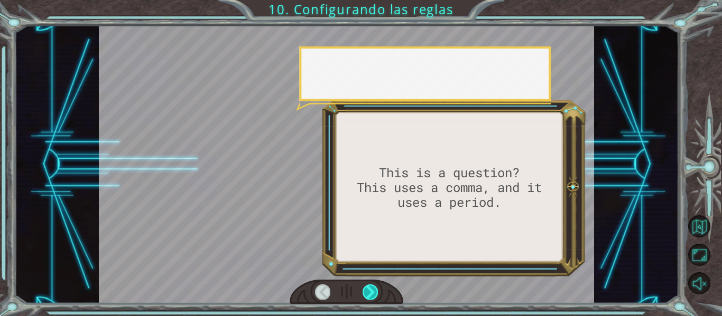
click at [369, 294] on div at bounding box center [369, 292] width 15 height 15
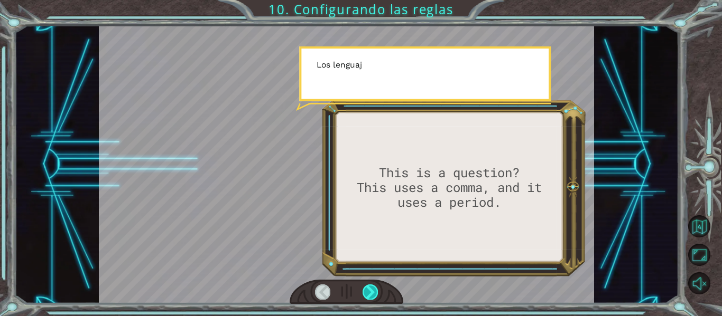
click at [369, 294] on div at bounding box center [369, 292] width 15 height 15
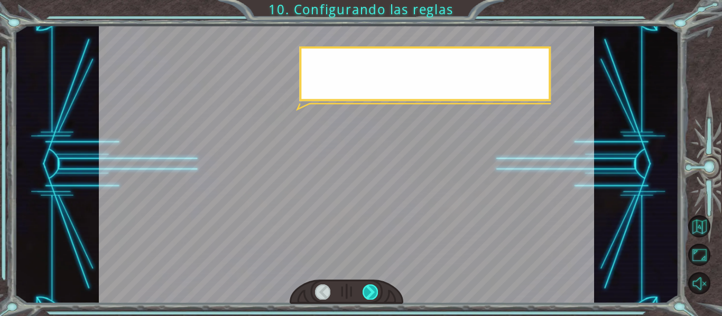
click at [369, 294] on div at bounding box center [369, 292] width 15 height 15
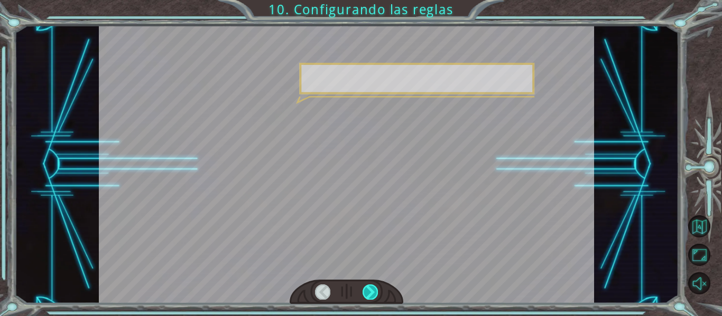
click at [369, 294] on div at bounding box center [369, 292] width 15 height 15
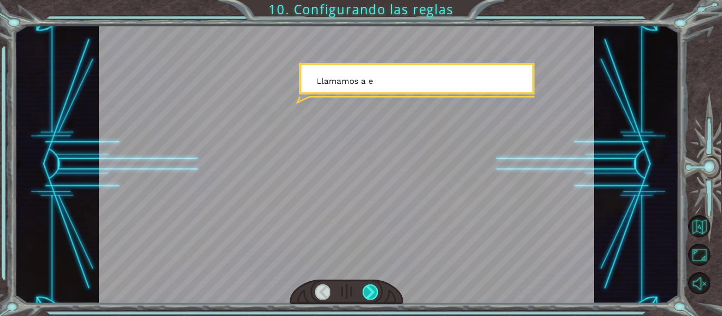
click at [369, 294] on div at bounding box center [369, 292] width 15 height 15
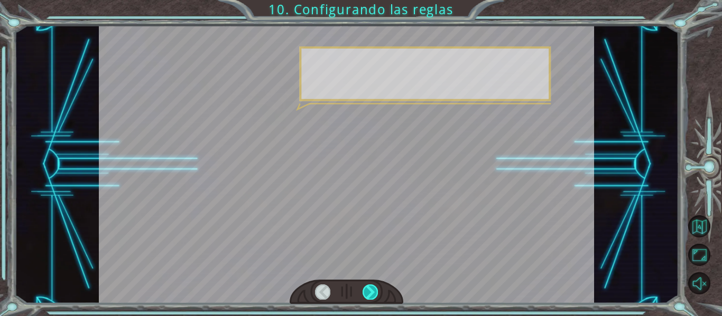
click at [369, 294] on div at bounding box center [369, 292] width 15 height 15
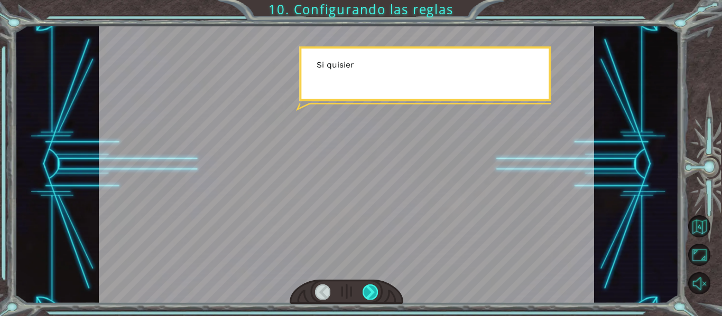
click at [369, 294] on div at bounding box center [369, 292] width 15 height 15
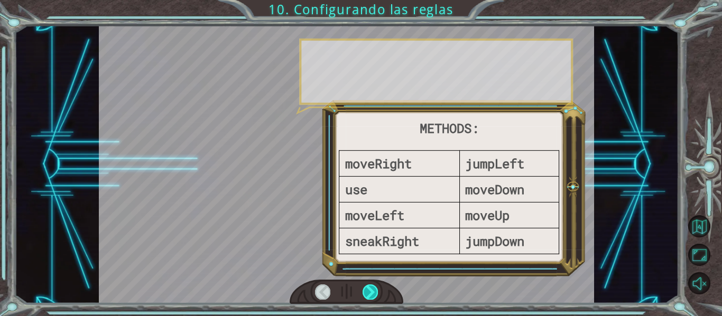
click at [369, 294] on div at bounding box center [369, 292] width 15 height 15
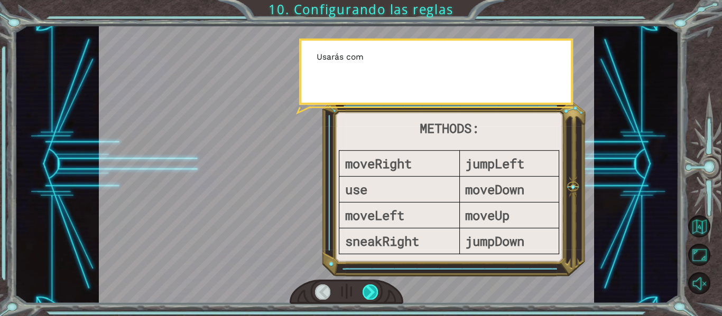
click at [369, 294] on div at bounding box center [369, 292] width 15 height 15
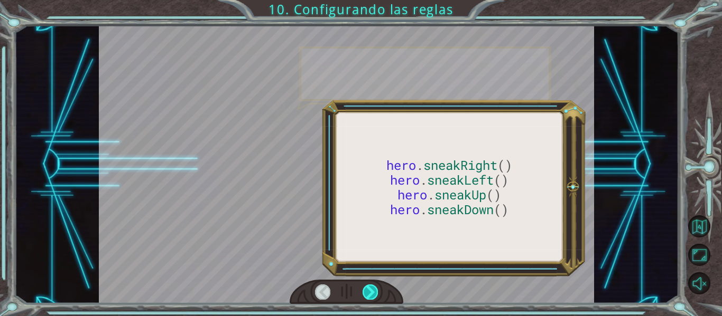
click at [369, 294] on div at bounding box center [369, 292] width 15 height 15
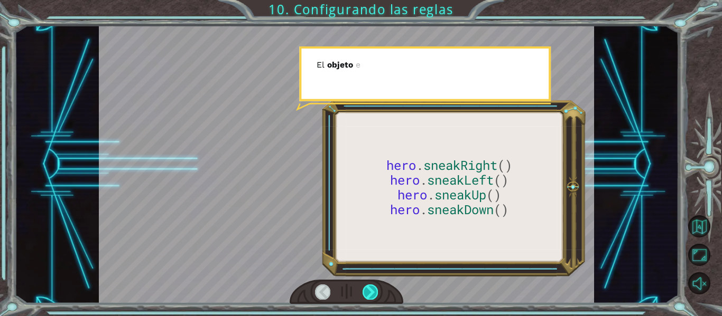
click at [369, 294] on div at bounding box center [369, 292] width 15 height 15
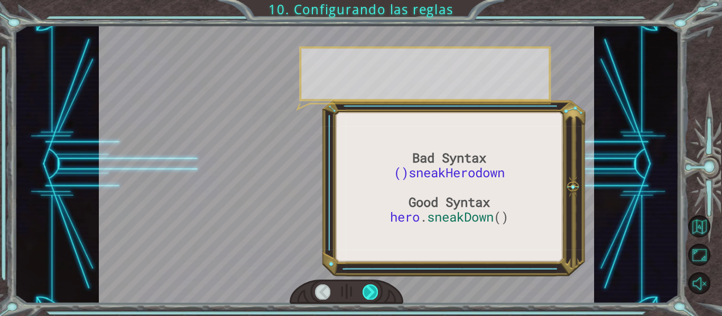
click at [369, 294] on div at bounding box center [369, 292] width 15 height 15
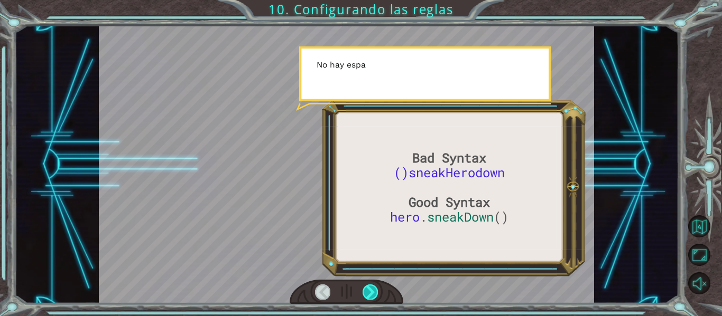
click at [369, 294] on div at bounding box center [369, 292] width 15 height 15
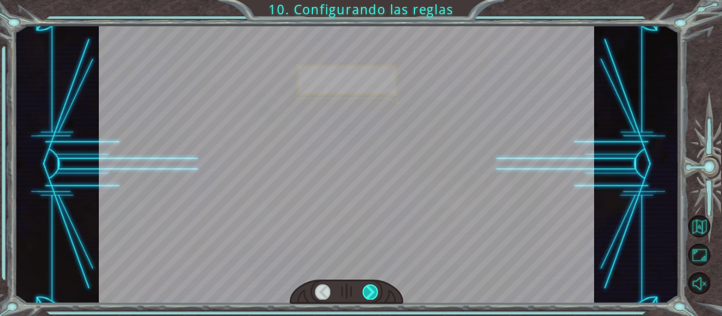
click at [369, 294] on div at bounding box center [369, 292] width 15 height 15
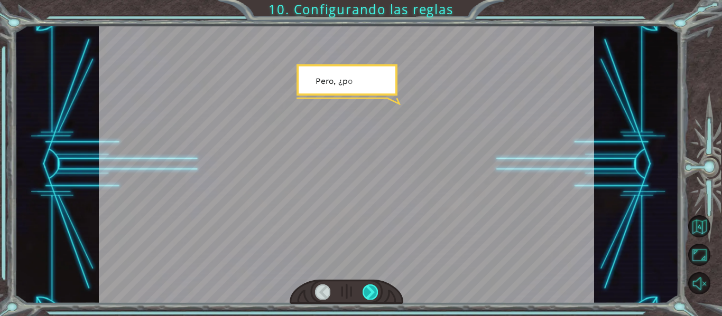
click at [369, 294] on div at bounding box center [369, 292] width 15 height 15
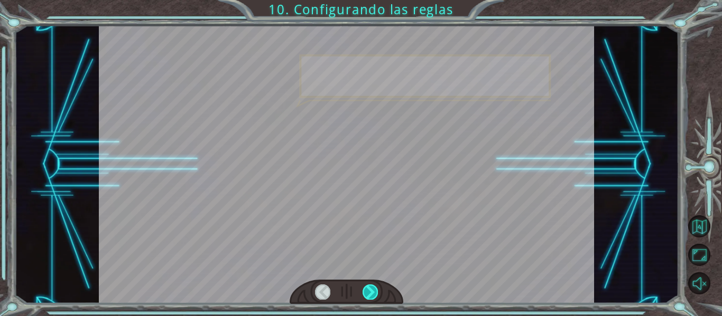
click at [369, 294] on div at bounding box center [369, 292] width 15 height 15
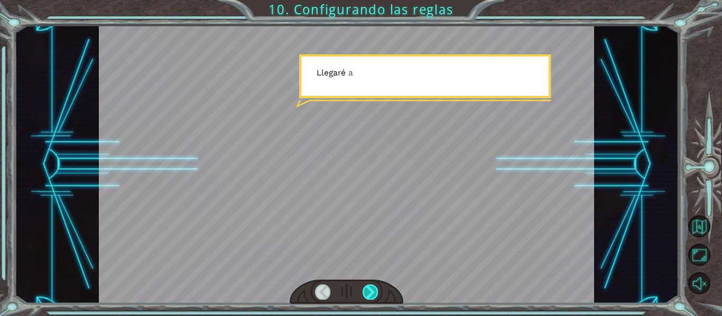
click at [369, 294] on div at bounding box center [369, 292] width 15 height 15
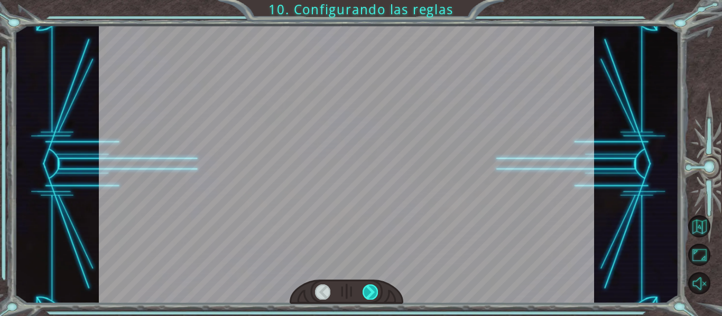
click at [369, 294] on div at bounding box center [369, 292] width 15 height 15
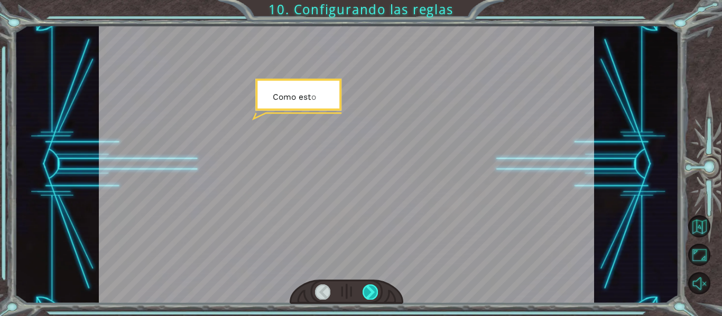
click at [369, 294] on div at bounding box center [369, 292] width 15 height 15
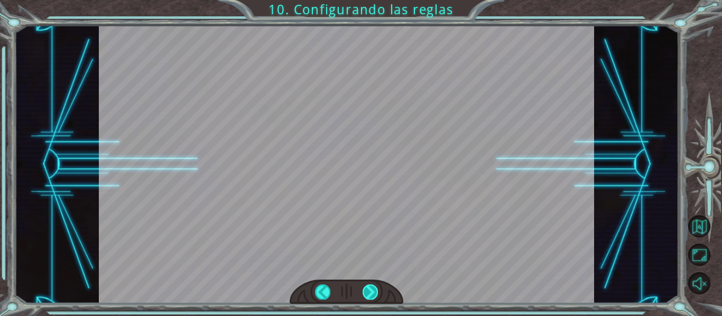
click at [369, 294] on div at bounding box center [369, 292] width 15 height 15
click at [369, 0] on div "Bad Syntax ()sneakHerodown Good Syntax hero . sneakDown () V a l e . A h o r a …" at bounding box center [361, 0] width 722 height 0
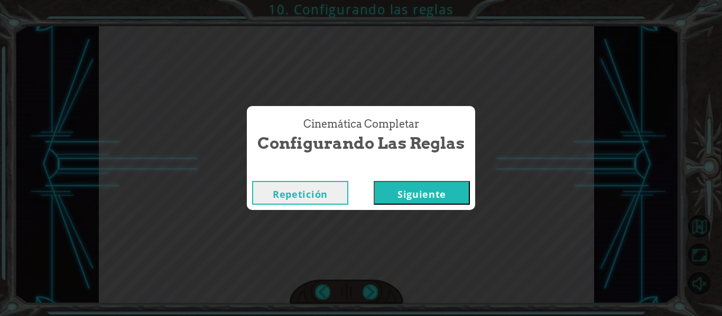
click at [435, 194] on button "Siguiente" at bounding box center [421, 193] width 96 height 24
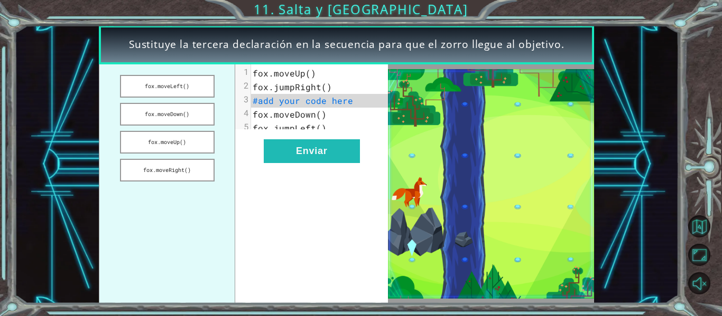
click at [306, 100] on span "#add your code here" at bounding box center [302, 100] width 100 height 11
click at [192, 171] on button "fox.moveRight()" at bounding box center [167, 170] width 95 height 23
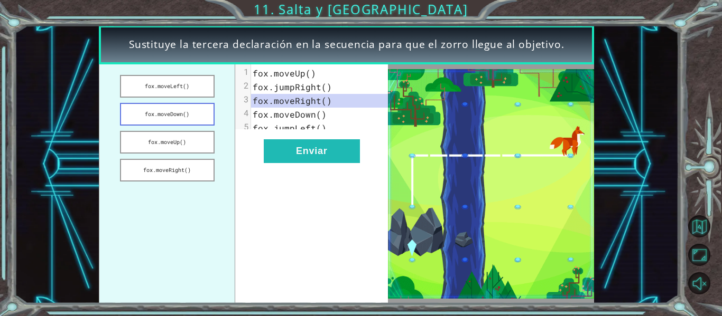
click at [174, 113] on button "fox.moveDown()" at bounding box center [167, 114] width 95 height 23
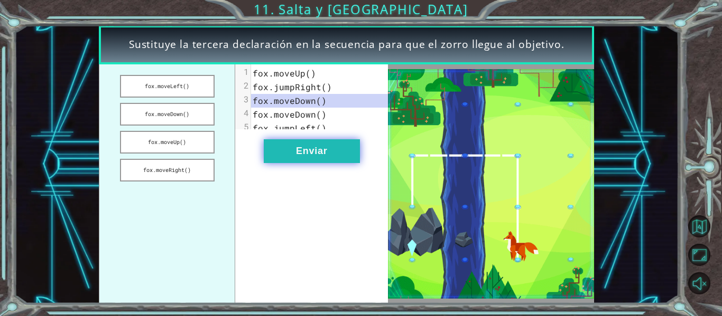
click at [291, 160] on button "Enviar" at bounding box center [312, 151] width 96 height 24
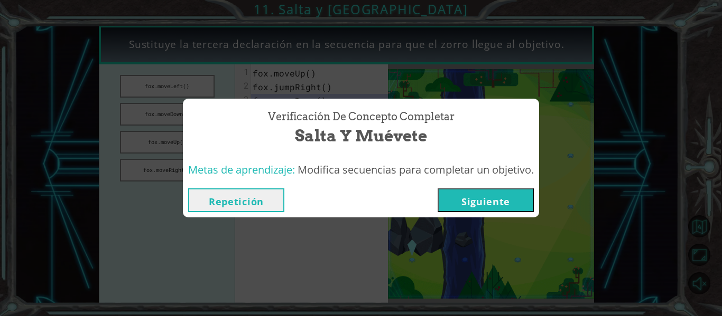
click at [492, 203] on button "Siguiente" at bounding box center [485, 201] width 96 height 24
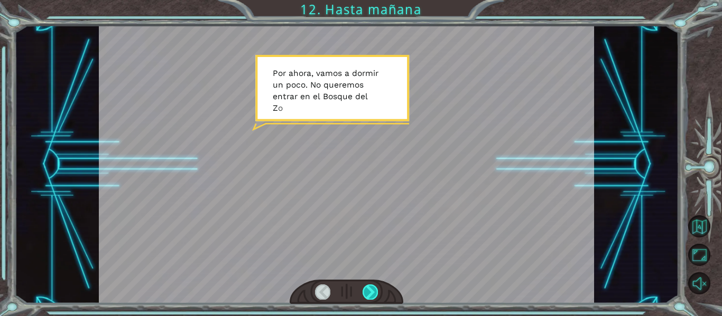
click at [365, 293] on div at bounding box center [369, 292] width 15 height 15
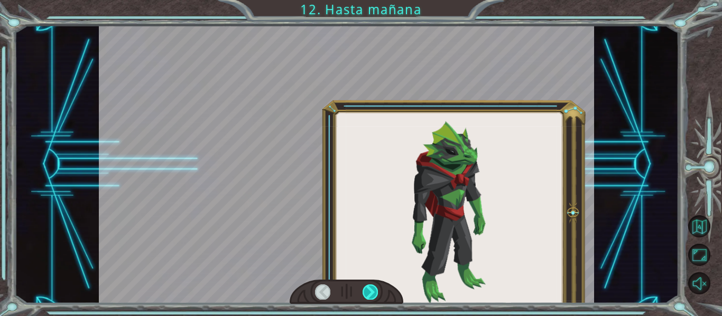
click at [365, 293] on div at bounding box center [369, 292] width 15 height 15
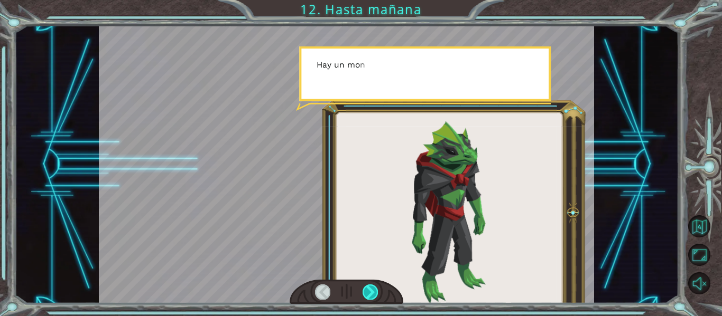
click at [365, 293] on div at bounding box center [369, 292] width 15 height 15
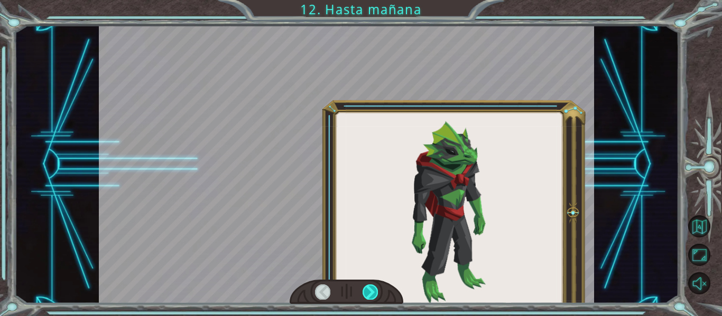
click at [365, 293] on div at bounding box center [369, 292] width 15 height 15
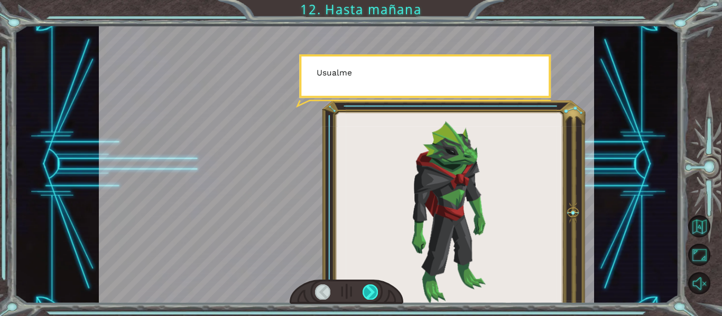
click at [365, 293] on div at bounding box center [369, 292] width 15 height 15
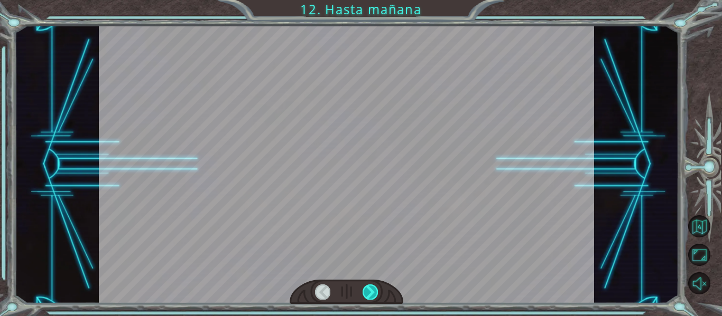
click at [365, 293] on div at bounding box center [369, 292] width 15 height 15
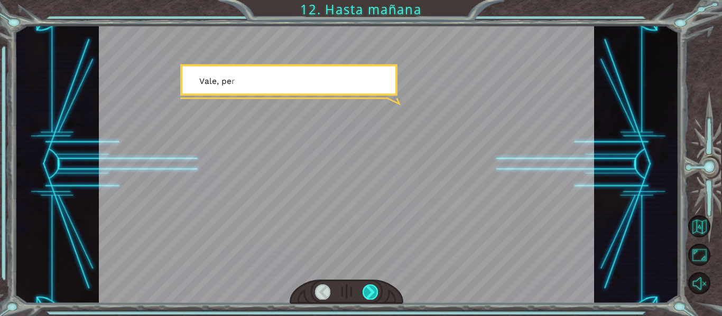
click at [365, 293] on div at bounding box center [369, 292] width 15 height 15
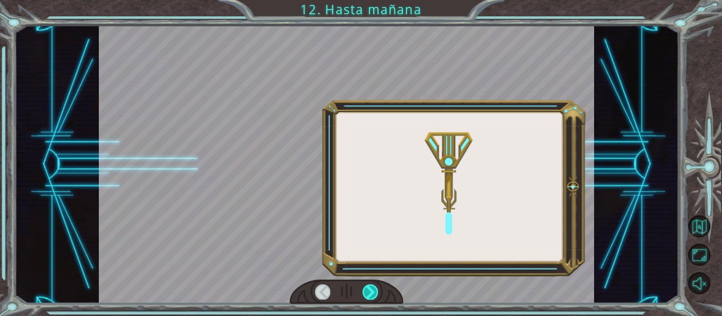
click at [365, 293] on div at bounding box center [369, 292] width 15 height 15
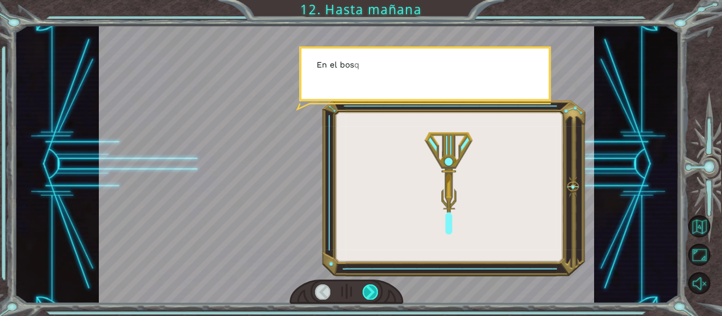
click at [365, 293] on div at bounding box center [369, 292] width 15 height 15
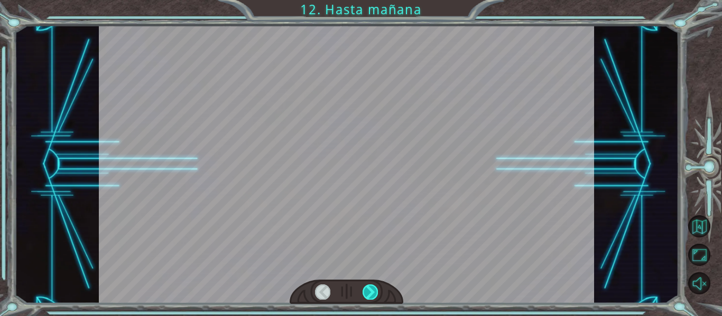
click at [365, 293] on div at bounding box center [369, 292] width 15 height 15
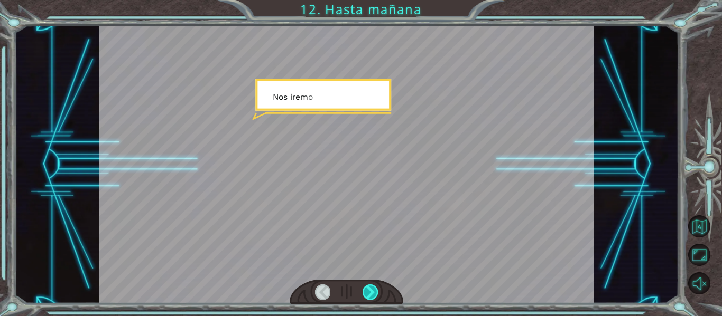
click at [365, 293] on div at bounding box center [369, 292] width 15 height 15
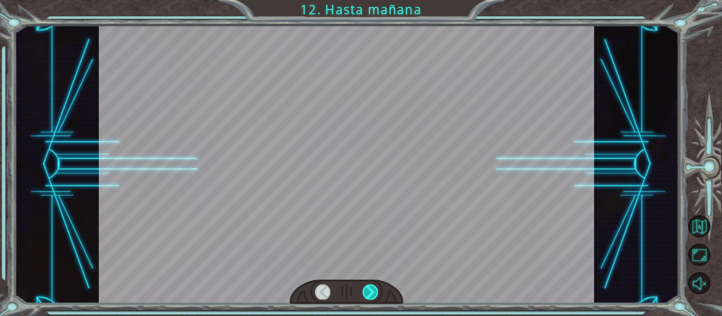
click at [365, 293] on div at bounding box center [369, 292] width 15 height 15
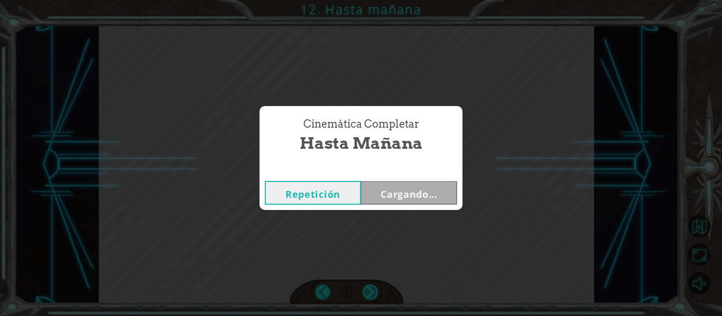
click at [365, 0] on div "P o r a h o r a , v a m o s a d o r m i r u n p o c o . N o q u e r e m o s e n…" at bounding box center [361, 0] width 722 height 0
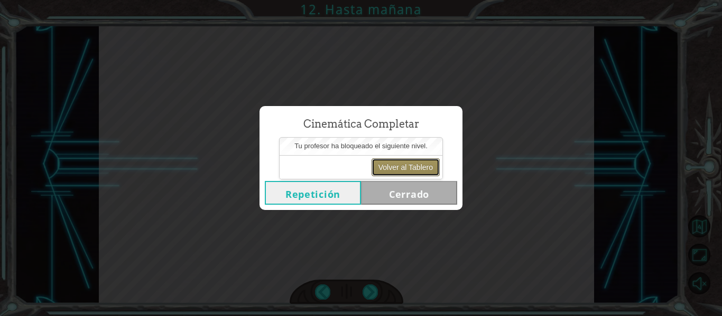
click at [404, 167] on button "Volver al Tablero" at bounding box center [405, 167] width 68 height 18
